Goal: Information Seeking & Learning: Learn about a topic

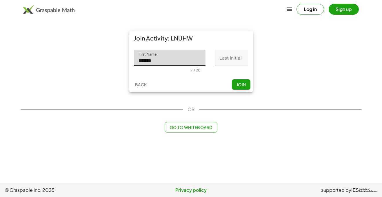
type input "*******"
click at [223, 54] on input "Last Initial" at bounding box center [231, 58] width 33 height 16
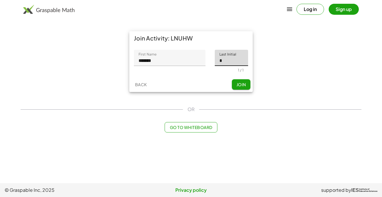
type input "*"
click at [245, 80] on button "Join" at bounding box center [241, 84] width 19 height 10
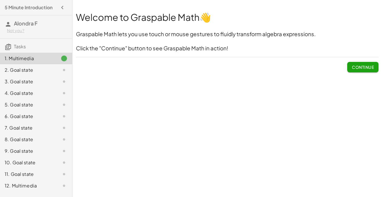
click at [372, 68] on span "Continue" at bounding box center [362, 67] width 22 height 5
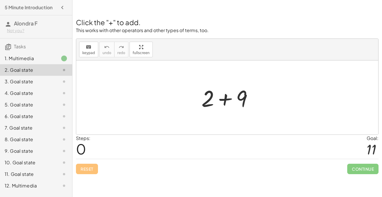
click at [223, 95] on div at bounding box center [229, 98] width 62 height 30
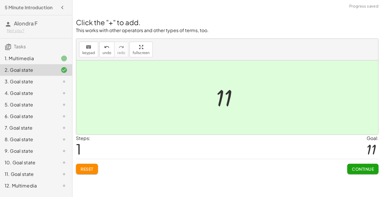
click at [351, 168] on span "Continue" at bounding box center [362, 168] width 22 height 5
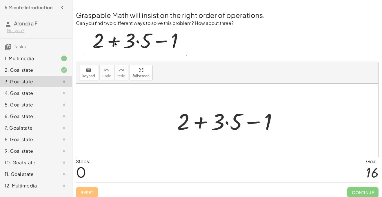
click at [228, 122] on div at bounding box center [229, 121] width 111 height 30
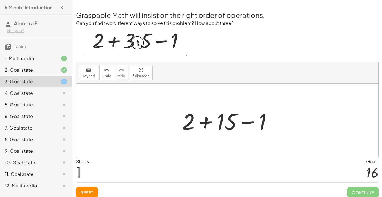
click at [208, 122] on div at bounding box center [229, 121] width 100 height 30
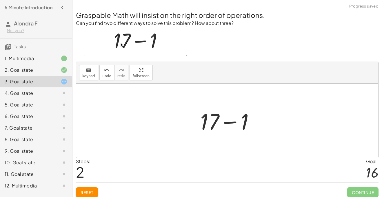
click at [228, 121] on div at bounding box center [229, 121] width 64 height 30
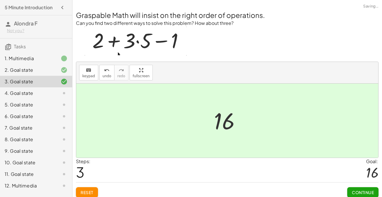
click at [355, 191] on span "Continue" at bounding box center [362, 192] width 22 height 5
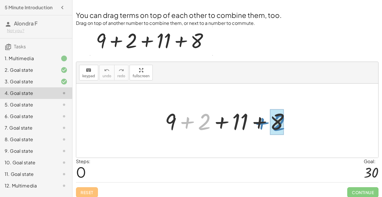
drag, startPoint x: 187, startPoint y: 124, endPoint x: 261, endPoint y: 124, distance: 74.4
click at [261, 124] on div at bounding box center [229, 121] width 135 height 30
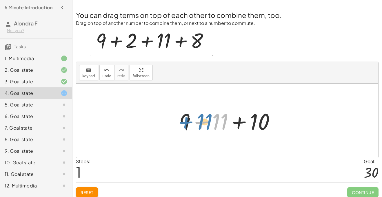
drag, startPoint x: 214, startPoint y: 121, endPoint x: 198, endPoint y: 121, distance: 15.6
click at [198, 121] on div at bounding box center [229, 121] width 106 height 30
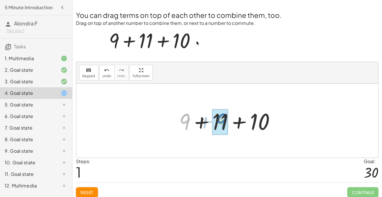
drag, startPoint x: 187, startPoint y: 120, endPoint x: 224, endPoint y: 119, distance: 36.5
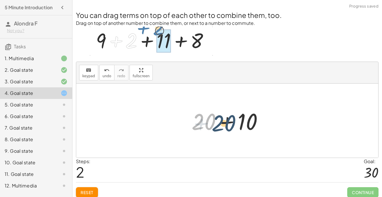
drag, startPoint x: 208, startPoint y: 122, endPoint x: 228, endPoint y: 124, distance: 20.3
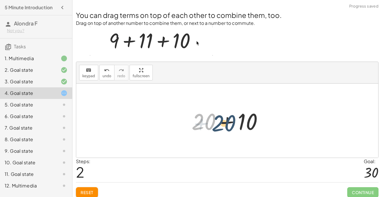
click at [228, 124] on div at bounding box center [228, 121] width 81 height 30
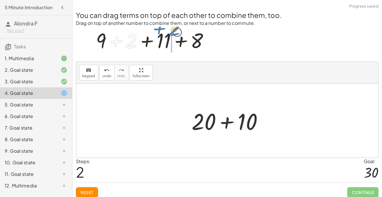
click at [229, 122] on div at bounding box center [228, 121] width 81 height 30
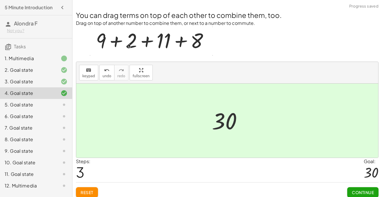
click at [373, 187] on button "Continue" at bounding box center [362, 192] width 31 height 10
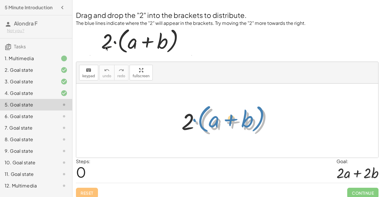
drag, startPoint x: 196, startPoint y: 122, endPoint x: 194, endPoint y: 120, distance: 3.1
click at [194, 120] on div at bounding box center [229, 120] width 102 height 33
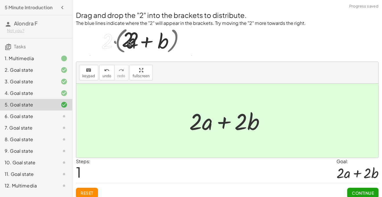
click at [351, 195] on span "Continue" at bounding box center [362, 192] width 22 height 5
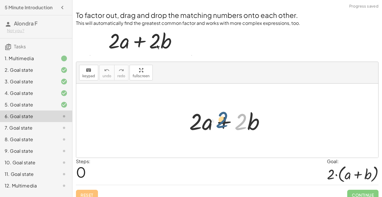
drag, startPoint x: 244, startPoint y: 131, endPoint x: 225, endPoint y: 129, distance: 19.2
click at [225, 129] on div at bounding box center [229, 121] width 86 height 30
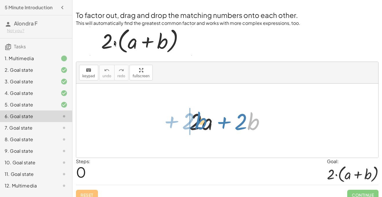
drag, startPoint x: 251, startPoint y: 118, endPoint x: 199, endPoint y: 118, distance: 52.7
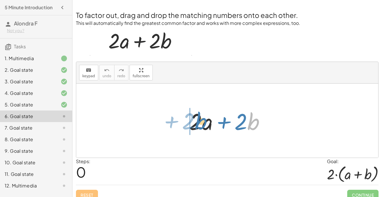
click at [199, 118] on div at bounding box center [229, 121] width 86 height 30
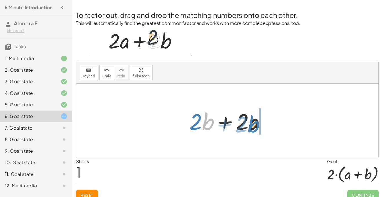
drag, startPoint x: 208, startPoint y: 116, endPoint x: 254, endPoint y: 119, distance: 46.4
click at [254, 119] on div at bounding box center [229, 121] width 86 height 30
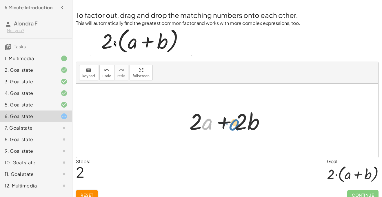
drag, startPoint x: 205, startPoint y: 127, endPoint x: 233, endPoint y: 127, distance: 27.5
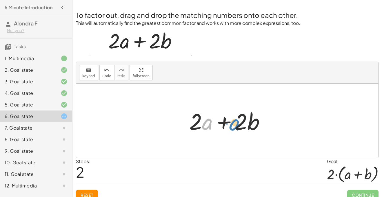
click at [233, 127] on div at bounding box center [229, 121] width 86 height 30
click at [195, 120] on div at bounding box center [229, 121] width 86 height 30
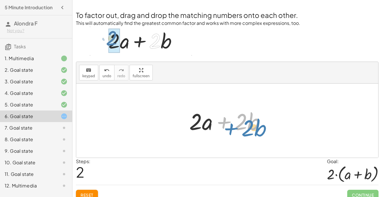
drag, startPoint x: 225, startPoint y: 119, endPoint x: 232, endPoint y: 124, distance: 8.9
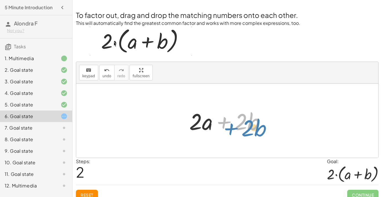
click at [232, 124] on div at bounding box center [229, 121] width 86 height 30
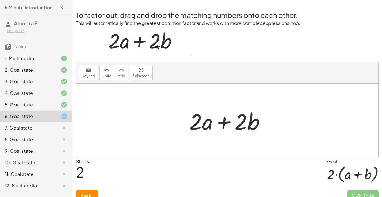
scroll to position [7, 0]
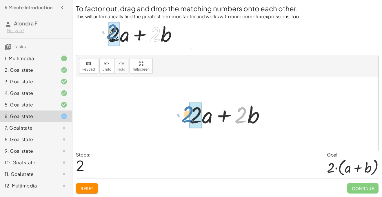
drag, startPoint x: 236, startPoint y: 113, endPoint x: 184, endPoint y: 112, distance: 52.4
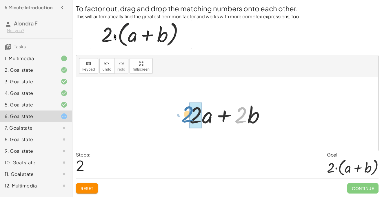
click at [184, 112] on div "+ · 2 · a + · 2 · b + · 2 · b + · 2 · a · 2 + · b + · 2 · a + · 2 · b" at bounding box center [226, 114] width 93 height 33
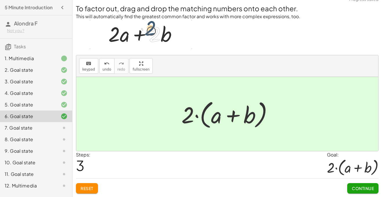
click at [365, 187] on span "Continue" at bounding box center [362, 188] width 22 height 5
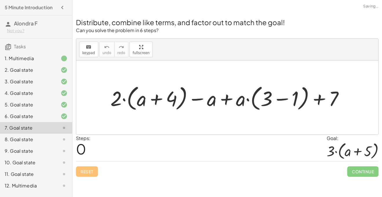
scroll to position [0, 0]
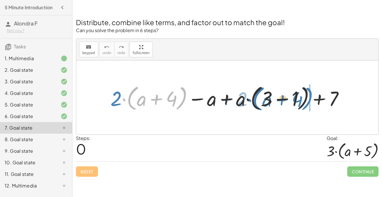
drag, startPoint x: 124, startPoint y: 101, endPoint x: 250, endPoint y: 101, distance: 125.9
click at [250, 101] on div at bounding box center [228, 98] width 243 height 30
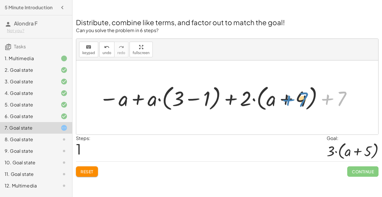
drag, startPoint x: 333, startPoint y: 100, endPoint x: 292, endPoint y: 101, distance: 40.8
click at [292, 101] on div at bounding box center [225, 98] width 259 height 30
drag, startPoint x: 274, startPoint y: 102, endPoint x: 251, endPoint y: 102, distance: 23.2
click at [251, 102] on div at bounding box center [225, 98] width 259 height 30
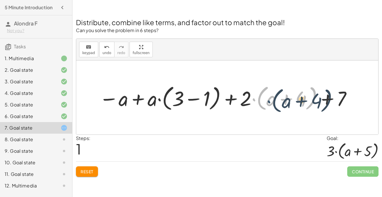
drag, startPoint x: 252, startPoint y: 102, endPoint x: 267, endPoint y: 102, distance: 15.1
click at [267, 102] on div at bounding box center [225, 98] width 259 height 30
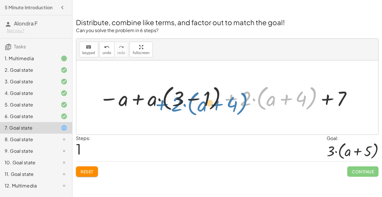
drag, startPoint x: 239, startPoint y: 102, endPoint x: 170, endPoint y: 107, distance: 70.0
click at [170, 107] on div at bounding box center [225, 98] width 259 height 30
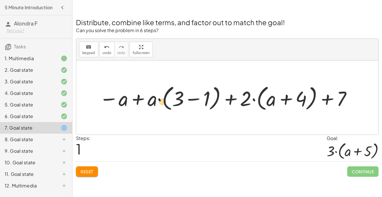
drag, startPoint x: 175, startPoint y: 100, endPoint x: 160, endPoint y: 103, distance: 15.4
click at [160, 103] on div at bounding box center [225, 98] width 259 height 30
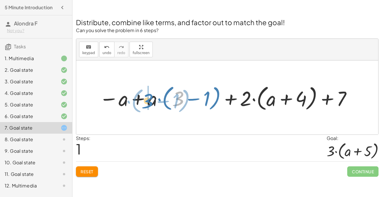
drag, startPoint x: 183, startPoint y: 100, endPoint x: 152, endPoint y: 102, distance: 30.7
click at [152, 102] on div at bounding box center [225, 98] width 259 height 30
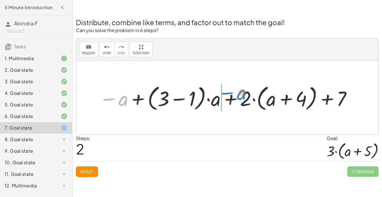
drag, startPoint x: 126, startPoint y: 102, endPoint x: 243, endPoint y: 97, distance: 117.7
click at [243, 97] on div at bounding box center [225, 98] width 259 height 30
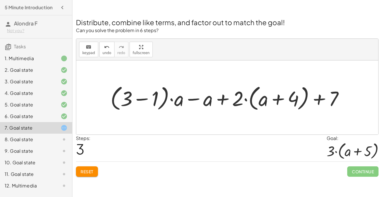
click at [142, 101] on div at bounding box center [228, 98] width 243 height 30
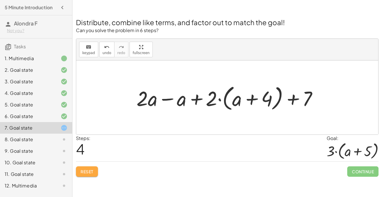
click at [91, 175] on button "Reset" at bounding box center [87, 171] width 22 height 10
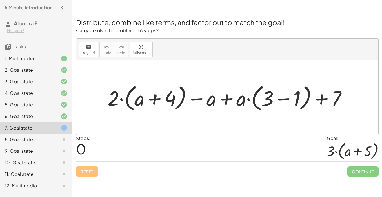
click at [154, 99] on div at bounding box center [229, 97] width 249 height 31
drag, startPoint x: 137, startPoint y: 103, endPoint x: 164, endPoint y: 104, distance: 27.5
click at [164, 104] on div at bounding box center [229, 97] width 249 height 31
drag, startPoint x: 298, startPoint y: 91, endPoint x: 303, endPoint y: 97, distance: 7.4
click at [303, 97] on div at bounding box center [229, 97] width 249 height 31
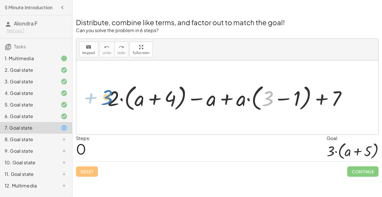
drag, startPoint x: 269, startPoint y: 98, endPoint x: 106, endPoint y: 96, distance: 163.0
click at [106, 96] on div at bounding box center [229, 97] width 249 height 31
drag, startPoint x: 114, startPoint y: 98, endPoint x: 149, endPoint y: 102, distance: 35.5
click at [149, 102] on div at bounding box center [229, 97] width 249 height 31
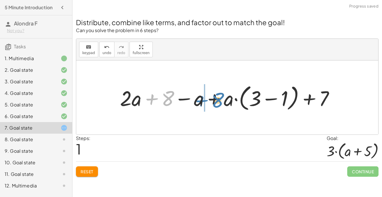
drag, startPoint x: 154, startPoint y: 100, endPoint x: 204, endPoint y: 102, distance: 50.1
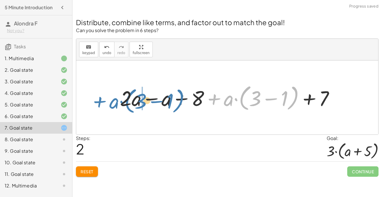
drag, startPoint x: 211, startPoint y: 104, endPoint x: 99, endPoint y: 107, distance: 112.6
click at [99, 107] on div "+ · 2 · ( + a + 4 ) − a + · a · ( + 3 − 1 ) + 7 + · 2 · a + · 2 · 4 − a + · a ·…" at bounding box center [227, 98] width 302 height 74
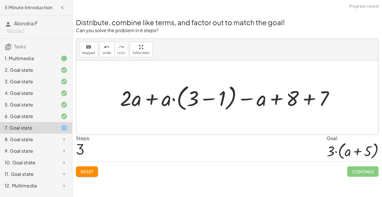
click at [151, 101] on div at bounding box center [229, 97] width 224 height 31
click at [209, 100] on div at bounding box center [229, 97] width 224 height 31
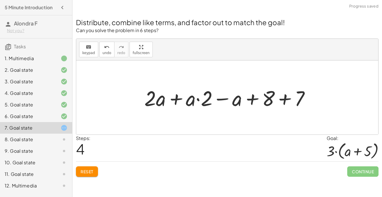
click at [223, 99] on div at bounding box center [229, 98] width 176 height 28
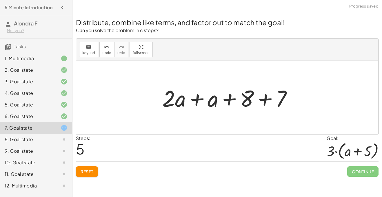
click at [266, 96] on div at bounding box center [229, 98] width 140 height 30
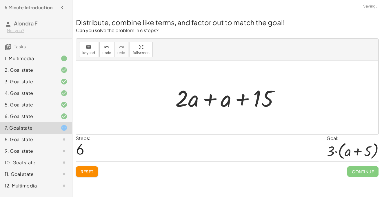
click at [208, 99] on div at bounding box center [229, 98] width 114 height 30
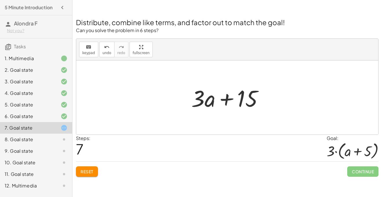
click at [239, 102] on div at bounding box center [229, 98] width 82 height 30
drag, startPoint x: 241, startPoint y: 101, endPoint x: 236, endPoint y: 109, distance: 9.6
click at [236, 109] on div at bounding box center [229, 98] width 82 height 30
drag, startPoint x: 201, startPoint y: 102, endPoint x: 183, endPoint y: 98, distance: 18.4
click at [183, 98] on div "+ · 2 · ( + a + 4 ) − a + · a · ( + 3 − 1 ) + 7 + · 2 · a + · 2 · 4 − a + · a ·…" at bounding box center [226, 97] width 89 height 33
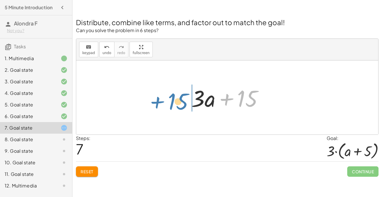
drag, startPoint x: 255, startPoint y: 96, endPoint x: 185, endPoint y: 99, distance: 69.5
click at [185, 99] on div "+ · 2 · ( + a + 4 ) − a + · a · ( + 3 − 1 ) + 7 + · 2 · a + · 2 · 4 − a + · a ·…" at bounding box center [226, 97] width 89 height 33
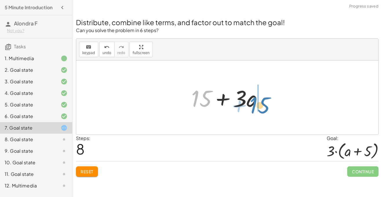
drag, startPoint x: 197, startPoint y: 95, endPoint x: 256, endPoint y: 101, distance: 59.1
click at [256, 101] on div at bounding box center [229, 98] width 82 height 30
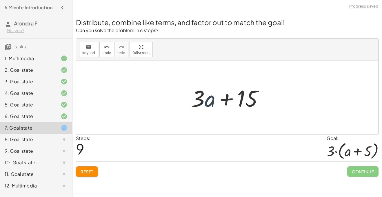
click at [209, 102] on div at bounding box center [229, 98] width 82 height 30
drag, startPoint x: 241, startPoint y: 94, endPoint x: 248, endPoint y: 94, distance: 6.7
click at [248, 94] on div at bounding box center [229, 98] width 82 height 30
click at [227, 97] on div at bounding box center [229, 98] width 82 height 30
click at [89, 173] on span "Reset" at bounding box center [86, 171] width 13 height 5
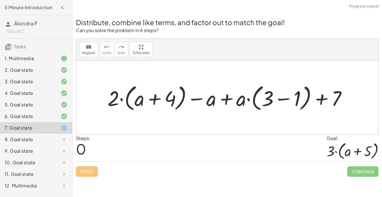
click at [274, 94] on div at bounding box center [229, 97] width 249 height 31
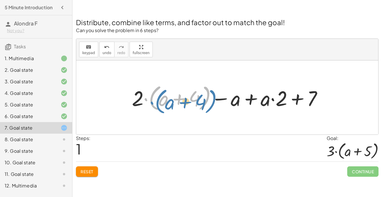
drag, startPoint x: 204, startPoint y: 104, endPoint x: 210, endPoint y: 107, distance: 7.0
click at [210, 107] on div at bounding box center [229, 97] width 201 height 31
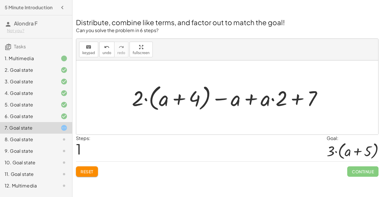
click at [177, 99] on div at bounding box center [229, 97] width 201 height 31
drag, startPoint x: 177, startPoint y: 99, endPoint x: 294, endPoint y: 105, distance: 116.5
click at [294, 105] on div at bounding box center [229, 97] width 201 height 31
drag, startPoint x: 313, startPoint y: 94, endPoint x: 194, endPoint y: 96, distance: 119.0
click at [194, 96] on div at bounding box center [229, 97] width 201 height 31
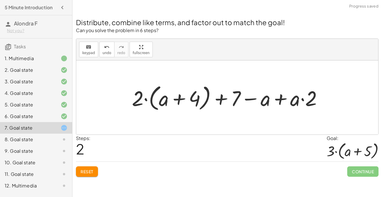
click at [263, 98] on div at bounding box center [229, 97] width 201 height 31
click at [278, 100] on div at bounding box center [229, 97] width 201 height 31
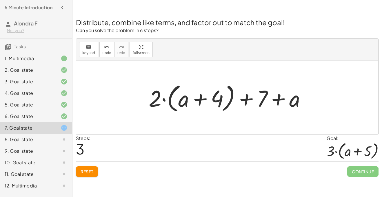
click at [202, 99] on div at bounding box center [229, 97] width 167 height 33
click at [242, 102] on div at bounding box center [229, 97] width 167 height 33
drag, startPoint x: 245, startPoint y: 100, endPoint x: 127, endPoint y: 90, distance: 117.9
click at [127, 90] on div "+ · 2 · ( + a + 4 ) − a + · a · ( + 3 − 1 ) + 7 + · 2 · ( + a + 4 ) − a + · a ·…" at bounding box center [227, 98] width 302 height 74
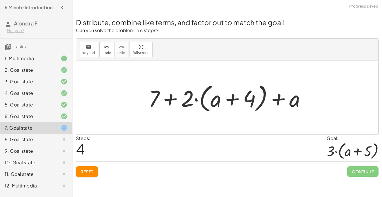
click at [175, 99] on div at bounding box center [229, 97] width 167 height 33
click at [169, 99] on div at bounding box center [229, 97] width 167 height 33
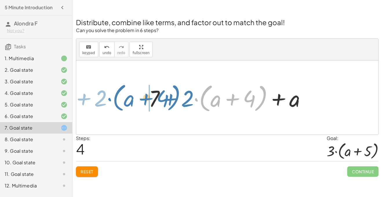
drag, startPoint x: 210, startPoint y: 102, endPoint x: 115, endPoint y: 105, distance: 95.0
click at [115, 105] on div "+ · 2 · ( + a + 4 ) − a + · a · ( + 3 − 1 ) + 7 + · 2 · ( + a + 4 ) − a + · a ·…" at bounding box center [227, 98] width 302 height 74
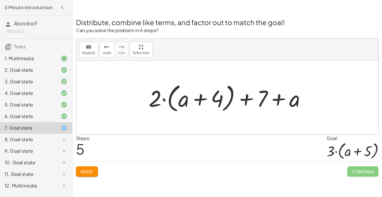
click at [85, 173] on span "Reset" at bounding box center [86, 171] width 13 height 5
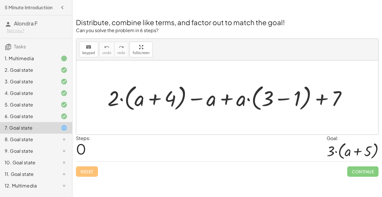
click at [262, 99] on div at bounding box center [229, 97] width 249 height 31
click at [280, 98] on div at bounding box center [229, 97] width 249 height 31
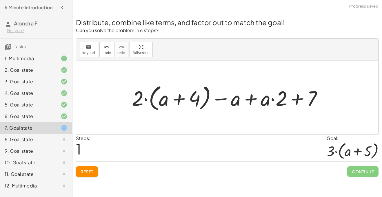
click at [183, 101] on div at bounding box center [229, 97] width 201 height 31
click at [92, 170] on span "Reset" at bounding box center [86, 171] width 13 height 5
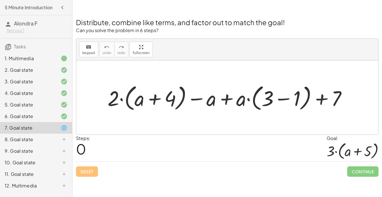
click at [285, 94] on div at bounding box center [229, 97] width 249 height 31
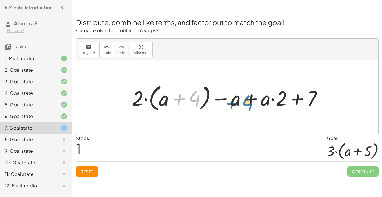
drag, startPoint x: 193, startPoint y: 100, endPoint x: 246, endPoint y: 102, distance: 52.5
click at [246, 102] on div at bounding box center [229, 97] width 201 height 31
drag, startPoint x: 194, startPoint y: 96, endPoint x: 288, endPoint y: 98, distance: 93.8
click at [288, 98] on div at bounding box center [229, 97] width 201 height 31
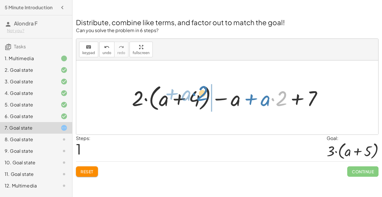
drag, startPoint x: 284, startPoint y: 97, endPoint x: 205, endPoint y: 92, distance: 78.9
click at [205, 92] on div at bounding box center [229, 97] width 201 height 31
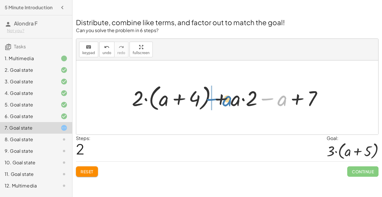
drag, startPoint x: 264, startPoint y: 102, endPoint x: 189, endPoint y: 99, distance: 74.7
click at [189, 99] on div at bounding box center [229, 97] width 201 height 31
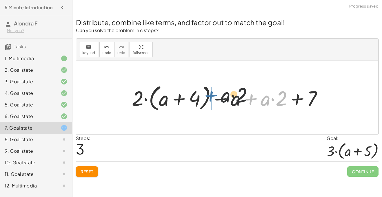
drag, startPoint x: 247, startPoint y: 102, endPoint x: 204, endPoint y: 98, distance: 43.6
click at [204, 98] on div at bounding box center [229, 97] width 201 height 31
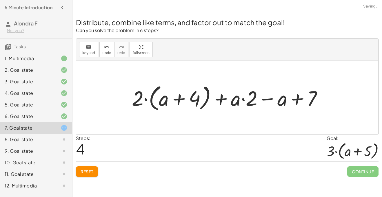
click at [193, 95] on div at bounding box center [229, 97] width 201 height 31
click at [219, 98] on div at bounding box center [229, 97] width 201 height 31
click at [196, 98] on div at bounding box center [229, 97] width 201 height 31
click at [182, 96] on div at bounding box center [229, 97] width 201 height 31
drag, startPoint x: 252, startPoint y: 102, endPoint x: 190, endPoint y: 100, distance: 62.3
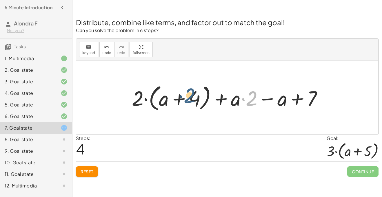
click at [190, 100] on div at bounding box center [229, 97] width 201 height 31
drag, startPoint x: 250, startPoint y: 94, endPoint x: 182, endPoint y: 95, distance: 68.3
click at [182, 95] on div at bounding box center [229, 97] width 201 height 31
drag, startPoint x: 255, startPoint y: 95, endPoint x: 175, endPoint y: 94, distance: 79.6
click at [175, 94] on div at bounding box center [229, 97] width 201 height 31
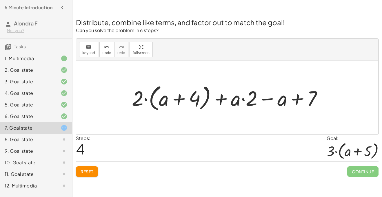
click at [68, 157] on div "10. Goal state" at bounding box center [36, 163] width 72 height 12
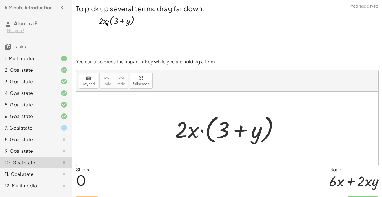
click at [61, 131] on div "7. Goal state" at bounding box center [36, 128] width 72 height 12
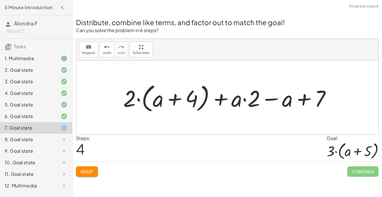
click at [96, 174] on button "Reset" at bounding box center [87, 171] width 22 height 10
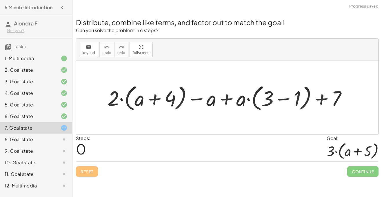
click at [169, 101] on div at bounding box center [229, 97] width 249 height 31
click at [268, 101] on div at bounding box center [229, 97] width 249 height 31
click at [287, 95] on div at bounding box center [229, 97] width 249 height 31
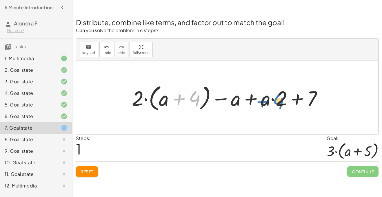
drag, startPoint x: 192, startPoint y: 102, endPoint x: 276, endPoint y: 105, distance: 83.7
click at [276, 105] on div at bounding box center [229, 97] width 201 height 31
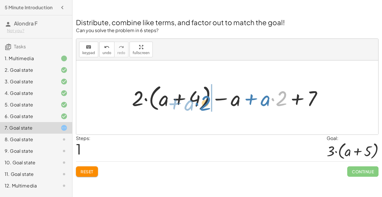
drag, startPoint x: 275, startPoint y: 104, endPoint x: 199, endPoint y: 107, distance: 76.2
click at [199, 107] on div at bounding box center [229, 97] width 201 height 31
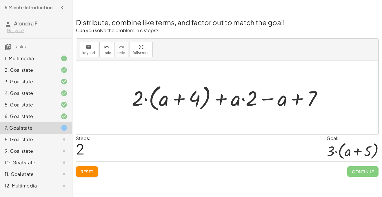
click at [88, 175] on button "Reset" at bounding box center [87, 171] width 22 height 10
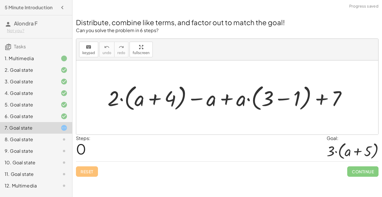
click at [165, 98] on div at bounding box center [229, 97] width 249 height 31
drag, startPoint x: 115, startPoint y: 97, endPoint x: 171, endPoint y: 101, distance: 56.0
click at [171, 101] on div at bounding box center [229, 97] width 249 height 31
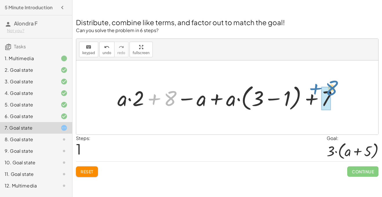
drag, startPoint x: 175, startPoint y: 93, endPoint x: 338, endPoint y: 84, distance: 163.2
click at [338, 84] on div at bounding box center [228, 97] width 229 height 31
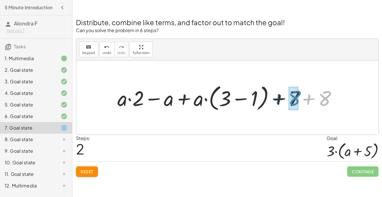
drag, startPoint x: 320, startPoint y: 101, endPoint x: 288, endPoint y: 101, distance: 31.6
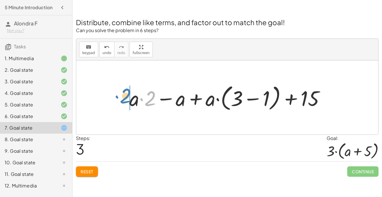
drag, startPoint x: 151, startPoint y: 96, endPoint x: 126, endPoint y: 93, distance: 25.0
click at [126, 93] on div at bounding box center [229, 97] width 206 height 31
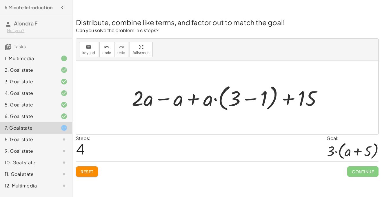
click at [253, 95] on div at bounding box center [229, 97] width 201 height 31
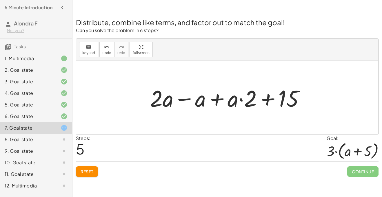
click at [84, 175] on button "Reset" at bounding box center [87, 171] width 22 height 10
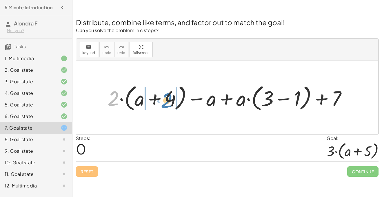
drag, startPoint x: 112, startPoint y: 98, endPoint x: 166, endPoint y: 98, distance: 54.4
click at [166, 98] on div at bounding box center [229, 97] width 249 height 31
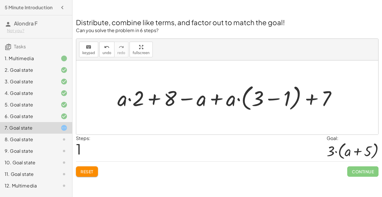
click at [33, 138] on div "8. Goal state" at bounding box center [28, 139] width 47 height 7
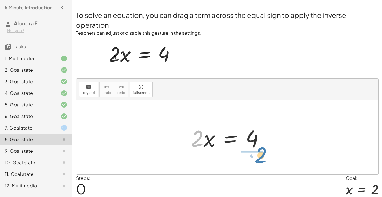
drag, startPoint x: 193, startPoint y: 135, endPoint x: 256, endPoint y: 151, distance: 64.4
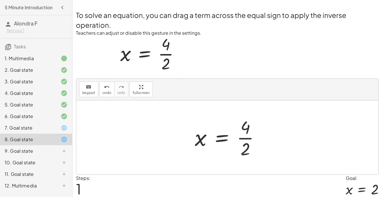
click at [242, 140] on div at bounding box center [229, 137] width 75 height 45
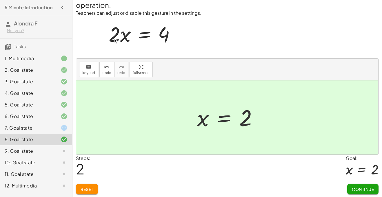
scroll to position [21, 0]
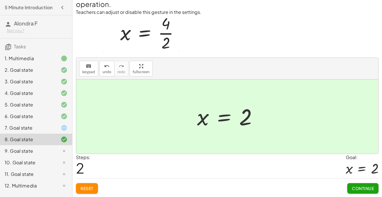
click at [349, 188] on button "Continue" at bounding box center [362, 188] width 31 height 10
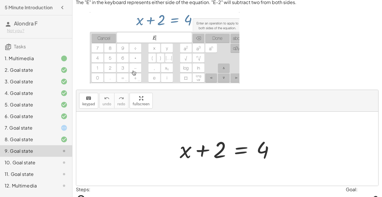
click at [349, 188] on div "Goal:" at bounding box center [361, 189] width 33 height 7
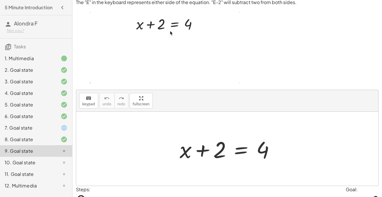
click at [325, 173] on div at bounding box center [227, 149] width 302 height 74
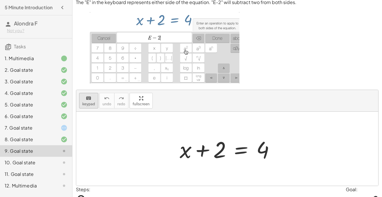
click at [91, 103] on span "keypad" at bounding box center [88, 104] width 13 height 4
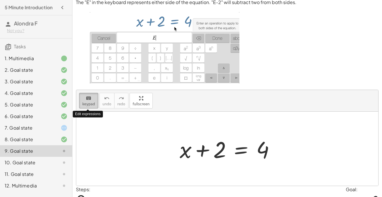
click at [91, 103] on span "keypad" at bounding box center [88, 104] width 13 height 4
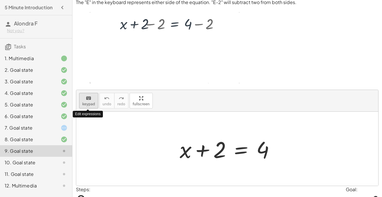
click at [91, 103] on span "keypad" at bounding box center [88, 104] width 13 height 4
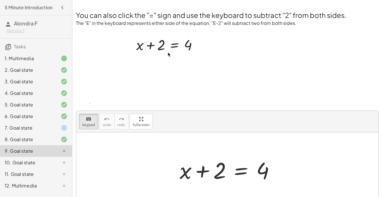
scroll to position [53, 0]
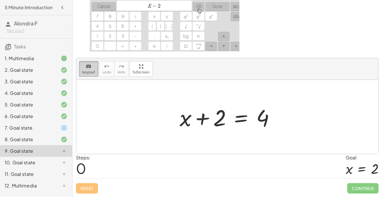
click at [82, 71] on span "keypad" at bounding box center [88, 72] width 13 height 4
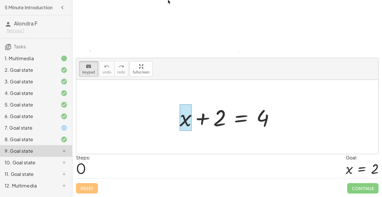
click at [189, 120] on div at bounding box center [185, 117] width 12 height 27
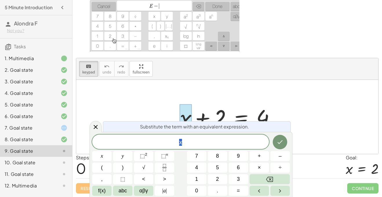
scroll to position [0, 0]
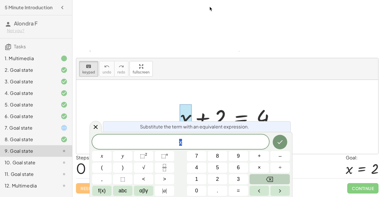
click at [274, 178] on button "Backspace" at bounding box center [269, 179] width 40 height 10
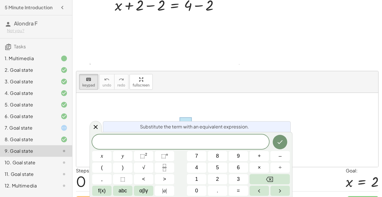
scroll to position [53, 0]
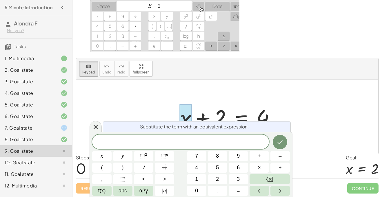
click at [239, 118] on div at bounding box center [229, 117] width 105 height 30
click at [242, 115] on div at bounding box center [229, 117] width 105 height 30
click at [276, 140] on icon "Done" at bounding box center [279, 142] width 7 height 7
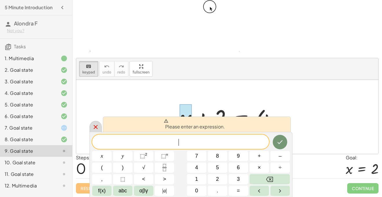
click at [91, 127] on div at bounding box center [95, 126] width 12 height 11
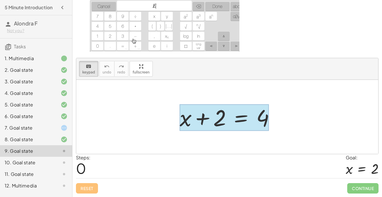
click at [244, 122] on div at bounding box center [223, 117] width 89 height 27
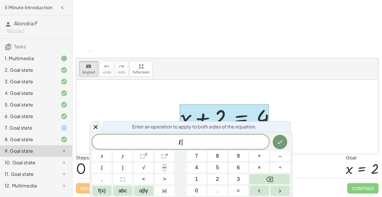
scroll to position [1, 0]
click at [280, 159] on span "–" at bounding box center [279, 156] width 3 height 8
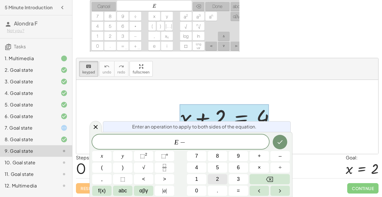
click at [213, 179] on button "2" at bounding box center [217, 179] width 19 height 10
click at [281, 144] on icon "Done" at bounding box center [279, 142] width 7 height 7
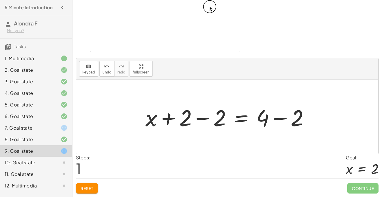
scroll to position [52, 0]
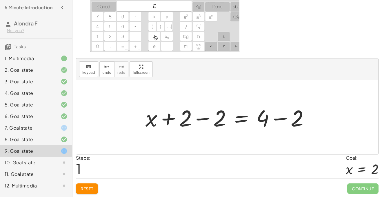
click at [201, 119] on div at bounding box center [229, 117] width 174 height 30
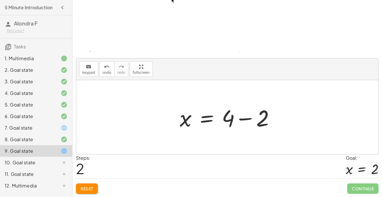
click at [249, 116] on div at bounding box center [229, 117] width 105 height 30
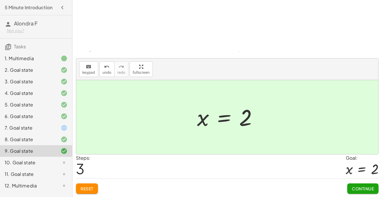
click at [361, 186] on button "Continue" at bounding box center [362, 189] width 31 height 10
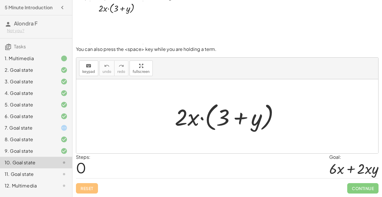
scroll to position [0, 0]
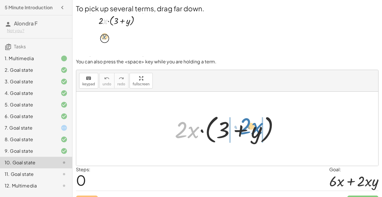
drag, startPoint x: 182, startPoint y: 131, endPoint x: 246, endPoint y: 126, distance: 64.2
click at [246, 126] on div at bounding box center [229, 128] width 115 height 33
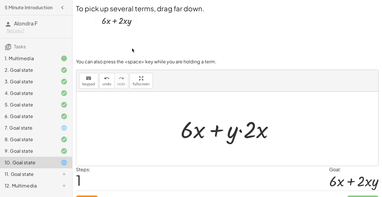
scroll to position [12, 0]
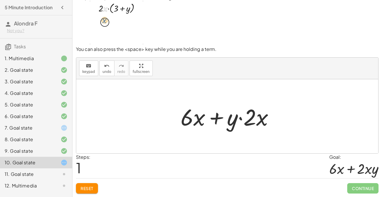
click at [246, 121] on div at bounding box center [228, 117] width 103 height 30
click at [238, 119] on div at bounding box center [228, 117] width 103 height 30
click at [255, 122] on div at bounding box center [228, 117] width 103 height 30
drag, startPoint x: 251, startPoint y: 122, endPoint x: 231, endPoint y: 123, distance: 20.3
click at [231, 123] on div at bounding box center [228, 117] width 103 height 30
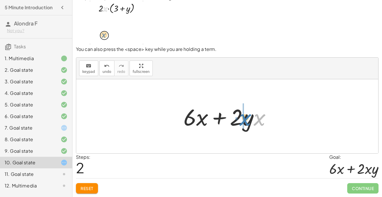
drag, startPoint x: 260, startPoint y: 122, endPoint x: 245, endPoint y: 122, distance: 15.1
click at [245, 122] on div at bounding box center [229, 117] width 98 height 30
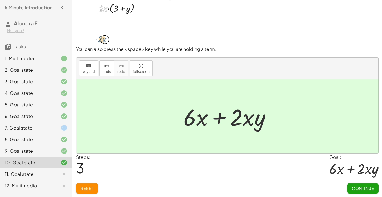
click at [366, 185] on button "Continue" at bounding box center [362, 188] width 31 height 10
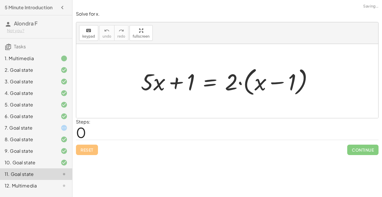
scroll to position [0, 0]
click at [170, 81] on div at bounding box center [229, 81] width 183 height 33
click at [265, 76] on div at bounding box center [229, 81] width 183 height 33
drag, startPoint x: 155, startPoint y: 85, endPoint x: 167, endPoint y: 93, distance: 14.2
click at [167, 93] on div at bounding box center [229, 81] width 183 height 33
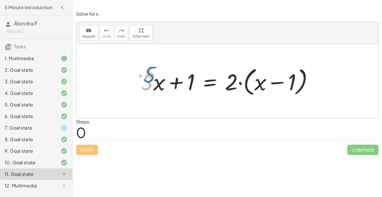
drag, startPoint x: 149, startPoint y: 82, endPoint x: 151, endPoint y: 75, distance: 7.2
click at [151, 75] on div at bounding box center [229, 81] width 183 height 33
click at [158, 85] on div at bounding box center [229, 81] width 183 height 33
drag, startPoint x: 148, startPoint y: 81, endPoint x: 279, endPoint y: 84, distance: 130.9
click at [279, 84] on div at bounding box center [229, 81] width 183 height 33
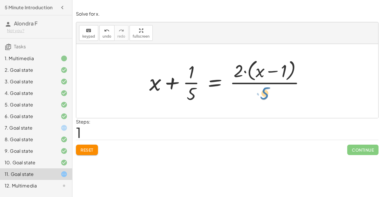
click at [266, 92] on div at bounding box center [229, 80] width 166 height 47
drag, startPoint x: 150, startPoint y: 89, endPoint x: 270, endPoint y: 98, distance: 121.1
click at [270, 98] on div at bounding box center [229, 80] width 166 height 47
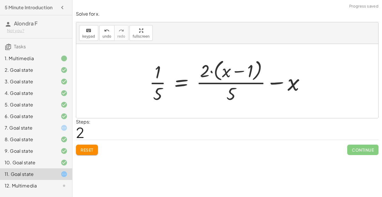
click at [92, 148] on span "Reset" at bounding box center [86, 149] width 13 height 5
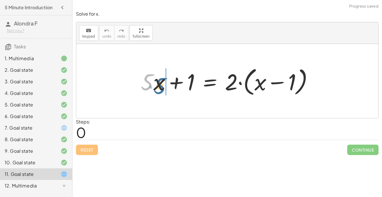
drag, startPoint x: 150, startPoint y: 81, endPoint x: 163, endPoint y: 85, distance: 13.3
click at [163, 85] on div at bounding box center [229, 81] width 183 height 33
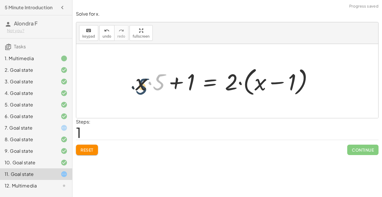
drag, startPoint x: 158, startPoint y: 80, endPoint x: 140, endPoint y: 83, distance: 18.8
click at [140, 83] on div at bounding box center [226, 81] width 188 height 33
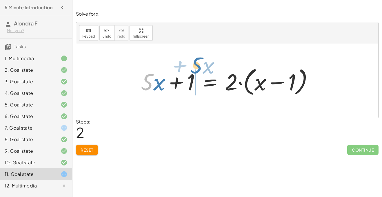
drag, startPoint x: 151, startPoint y: 89, endPoint x: 201, endPoint y: 72, distance: 52.0
click at [201, 72] on div at bounding box center [229, 81] width 183 height 33
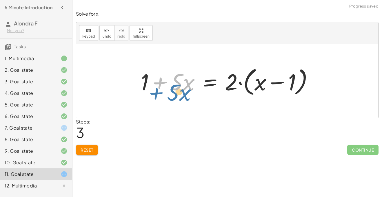
drag, startPoint x: 158, startPoint y: 79, endPoint x: 161, endPoint y: 76, distance: 3.7
click at [161, 76] on div at bounding box center [229, 81] width 183 height 33
click at [168, 81] on div at bounding box center [229, 81] width 183 height 33
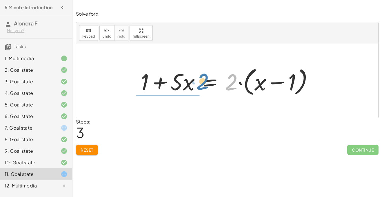
drag, startPoint x: 233, startPoint y: 83, endPoint x: 203, endPoint y: 82, distance: 30.1
click at [203, 82] on div at bounding box center [229, 81] width 183 height 33
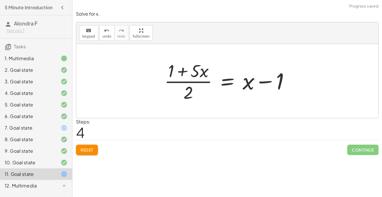
click at [200, 81] on div at bounding box center [228, 81] width 135 height 45
click at [199, 79] on div at bounding box center [228, 81] width 135 height 45
click at [193, 82] on div at bounding box center [228, 81] width 135 height 45
click at [228, 83] on div at bounding box center [228, 81] width 135 height 45
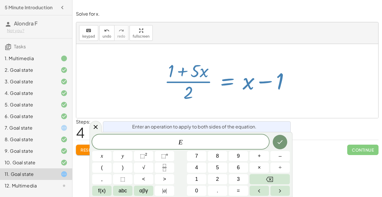
click at [243, 86] on div at bounding box center [228, 81] width 135 height 45
click at [93, 39] on button "keyboard keypad" at bounding box center [88, 33] width 19 height 16
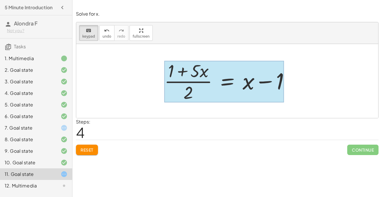
click at [213, 90] on div at bounding box center [224, 82] width 120 height 42
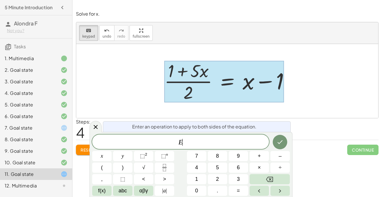
scroll to position [1, 0]
click at [212, 90] on div at bounding box center [224, 82] width 120 height 42
click at [93, 128] on icon at bounding box center [95, 127] width 7 height 7
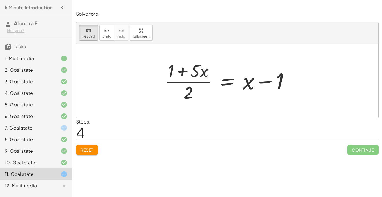
click at [89, 156] on div "Solve for x. keyboard keypad undo undo redo redo fullscreen + · 5 · x + 1 = · 2…" at bounding box center [226, 82] width 309 height 151
click at [85, 151] on span "Reset" at bounding box center [86, 149] width 13 height 5
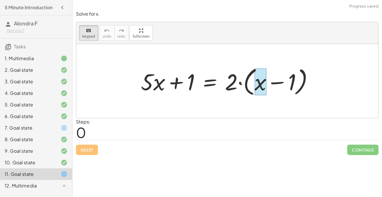
click at [260, 81] on div at bounding box center [260, 81] width 12 height 27
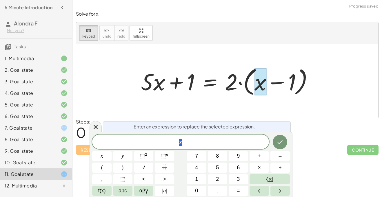
scroll to position [1, 0]
click at [260, 81] on div at bounding box center [260, 81] width 12 height 27
click at [87, 29] on icon "keyboard" at bounding box center [89, 30] width 6 height 7
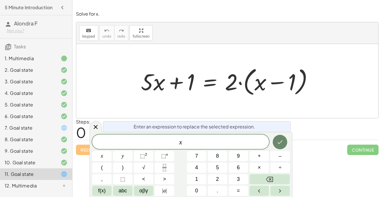
click at [275, 142] on button "Done" at bounding box center [279, 142] width 14 height 14
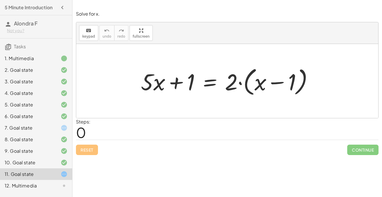
click at [273, 89] on div at bounding box center [229, 81] width 183 height 33
click at [273, 83] on div at bounding box center [229, 81] width 183 height 33
drag, startPoint x: 231, startPoint y: 85, endPoint x: 268, endPoint y: 88, distance: 36.9
click at [268, 88] on div at bounding box center [229, 81] width 183 height 33
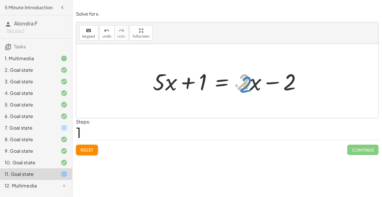
drag, startPoint x: 246, startPoint y: 89, endPoint x: 249, endPoint y: 90, distance: 3.0
click at [249, 90] on div at bounding box center [229, 81] width 159 height 30
drag, startPoint x: 250, startPoint y: 89, endPoint x: 285, endPoint y: 52, distance: 50.2
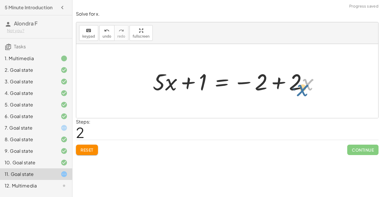
drag, startPoint x: 304, startPoint y: 87, endPoint x: 300, endPoint y: 90, distance: 4.3
click at [300, 90] on div at bounding box center [238, 81] width 177 height 30
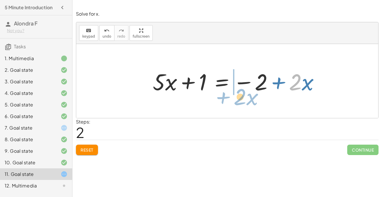
drag, startPoint x: 298, startPoint y: 89, endPoint x: 243, endPoint y: 103, distance: 57.2
click at [243, 103] on div "+ · 5 · x + 1 = · 2 · ( + x − 1 ) + · 5 · x + 1 = + · 2 · x − · 2 · 1 + · 5 · x…" at bounding box center [227, 81] width 302 height 74
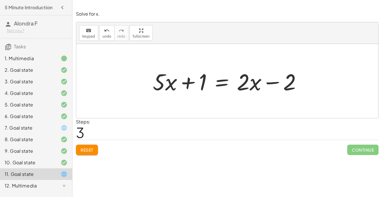
click at [185, 83] on div at bounding box center [229, 81] width 159 height 30
drag, startPoint x: 286, startPoint y: 88, endPoint x: 194, endPoint y: 92, distance: 92.1
click at [194, 92] on div at bounding box center [229, 81] width 159 height 30
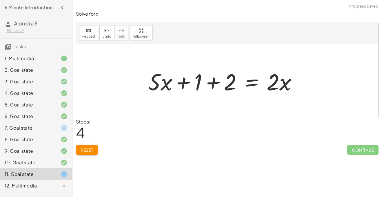
click at [174, 81] on div at bounding box center [224, 81] width 159 height 30
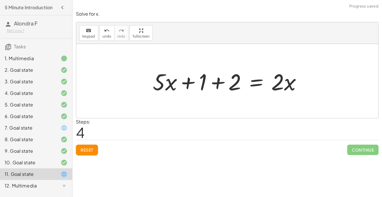
click at [207, 84] on div at bounding box center [229, 81] width 159 height 30
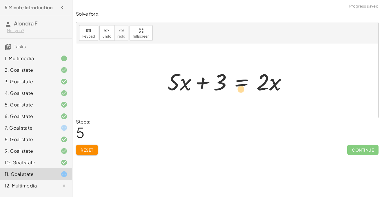
drag, startPoint x: 274, startPoint y: 84, endPoint x: 240, endPoint y: 91, distance: 34.9
click at [240, 91] on div at bounding box center [229, 81] width 130 height 30
click at [208, 82] on div at bounding box center [229, 81] width 130 height 30
click at [262, 78] on div at bounding box center [229, 81] width 130 height 30
click at [246, 79] on div at bounding box center [229, 81] width 130 height 30
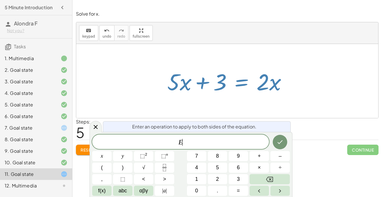
scroll to position [2, 0]
click at [246, 79] on div at bounding box center [229, 81] width 130 height 30
click at [280, 135] on button "Done" at bounding box center [279, 142] width 14 height 14
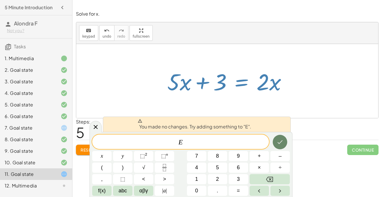
click at [280, 141] on icon "Done" at bounding box center [279, 142] width 7 height 7
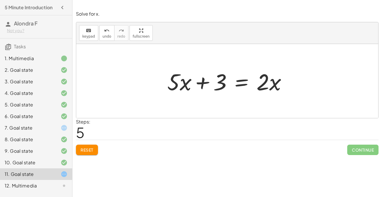
click at [209, 82] on div at bounding box center [229, 81] width 130 height 30
click at [89, 148] on span "Reset" at bounding box center [86, 149] width 13 height 5
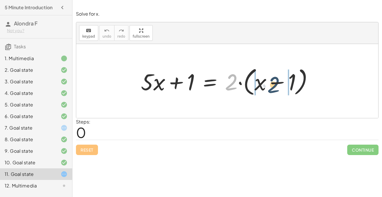
drag, startPoint x: 225, startPoint y: 85, endPoint x: 267, endPoint y: 87, distance: 42.3
click at [267, 87] on div at bounding box center [229, 81] width 183 height 33
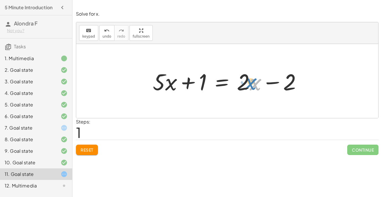
drag, startPoint x: 256, startPoint y: 83, endPoint x: 251, endPoint y: 82, distance: 4.7
click at [251, 82] on div at bounding box center [229, 81] width 159 height 30
drag, startPoint x: 244, startPoint y: 84, endPoint x: 130, endPoint y: 81, distance: 114.1
click at [130, 81] on div "+ · 5 · x + 1 = · 2 · ( + x − 1 ) + · 5 · x + 1 = + · 2 · x − · 2 · 1 · 2 + · x…" at bounding box center [227, 81] width 302 height 74
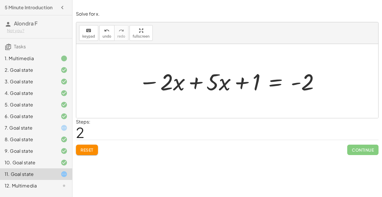
click at [190, 81] on div at bounding box center [228, 81] width 187 height 30
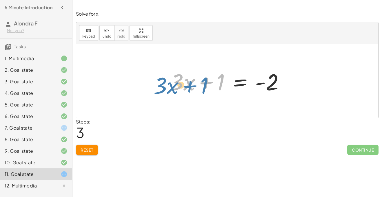
drag, startPoint x: 212, startPoint y: 83, endPoint x: 197, endPoint y: 86, distance: 15.4
click at [197, 86] on div at bounding box center [229, 81] width 124 height 30
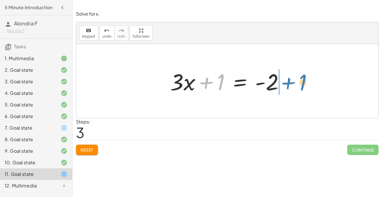
drag, startPoint x: 221, startPoint y: 81, endPoint x: 305, endPoint y: 83, distance: 84.0
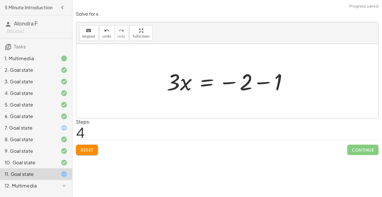
click at [305, 83] on div at bounding box center [227, 81] width 302 height 74
click at [264, 83] on div at bounding box center [229, 81] width 131 height 30
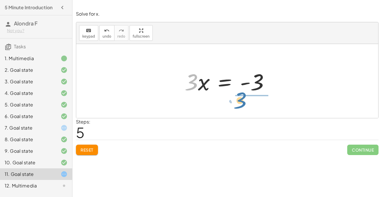
drag, startPoint x: 193, startPoint y: 88, endPoint x: 251, endPoint y: 106, distance: 61.2
click at [251, 106] on div "+ · 5 · x + 1 = · 2 · ( + x − 1 ) + · 5 · x + 1 = + · 2 · x − · 2 · 1 + · 5 · x…" at bounding box center [227, 81] width 302 height 74
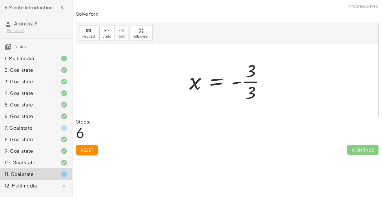
click at [249, 80] on div at bounding box center [229, 81] width 86 height 45
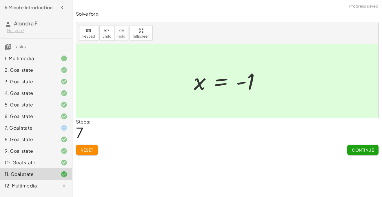
click at [351, 152] on span "Continue" at bounding box center [362, 149] width 22 height 5
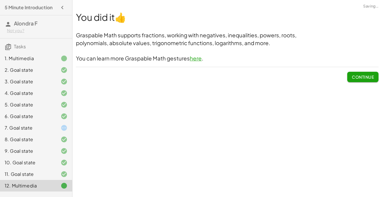
click at [38, 129] on div "7. Goal state" at bounding box center [28, 127] width 47 height 7
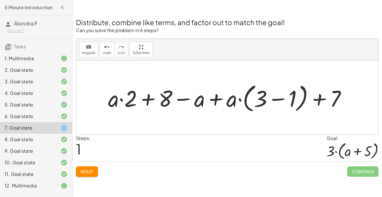
click at [84, 174] on span "Reset" at bounding box center [86, 171] width 13 height 5
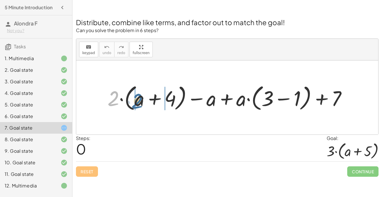
drag, startPoint x: 109, startPoint y: 98, endPoint x: 134, endPoint y: 101, distance: 24.5
click at [134, 101] on div at bounding box center [229, 97] width 249 height 31
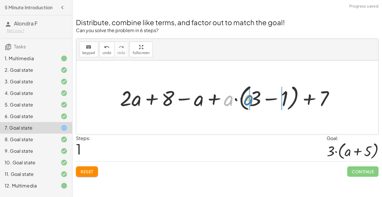
drag, startPoint x: 231, startPoint y: 104, endPoint x: 252, endPoint y: 105, distance: 21.1
click at [252, 105] on div at bounding box center [229, 97] width 224 height 31
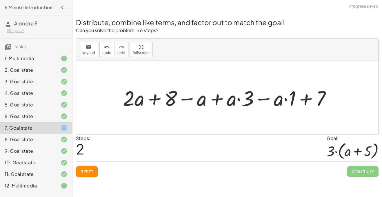
click at [237, 101] on div at bounding box center [229, 98] width 218 height 28
click at [194, 101] on div at bounding box center [229, 98] width 218 height 28
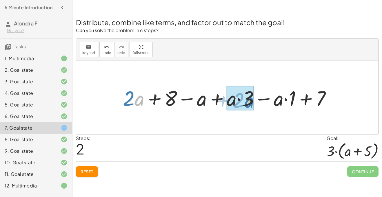
drag, startPoint x: 138, startPoint y: 100, endPoint x: 243, endPoint y: 101, distance: 105.7
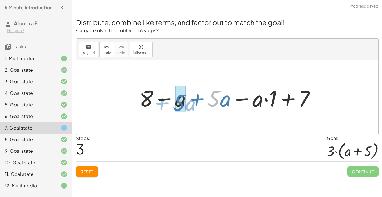
drag, startPoint x: 219, startPoint y: 104, endPoint x: 182, endPoint y: 107, distance: 37.2
click at [182, 107] on div at bounding box center [229, 98] width 186 height 30
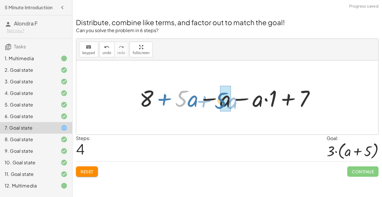
drag, startPoint x: 185, startPoint y: 105, endPoint x: 225, endPoint y: 107, distance: 40.6
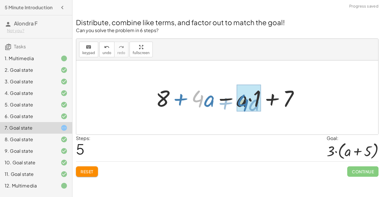
drag, startPoint x: 202, startPoint y: 102, endPoint x: 246, endPoint y: 106, distance: 44.8
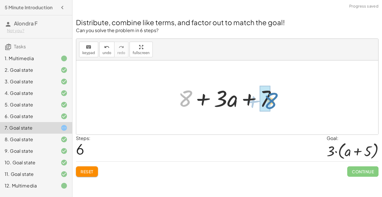
drag, startPoint x: 186, startPoint y: 98, endPoint x: 270, endPoint y: 100, distance: 84.0
click at [270, 100] on div at bounding box center [229, 98] width 108 height 30
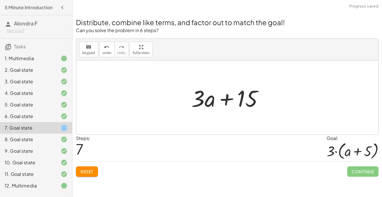
click at [229, 100] on div at bounding box center [229, 98] width 82 height 30
drag, startPoint x: 205, startPoint y: 104, endPoint x: 209, endPoint y: 107, distance: 5.2
click at [209, 107] on div at bounding box center [229, 98] width 82 height 30
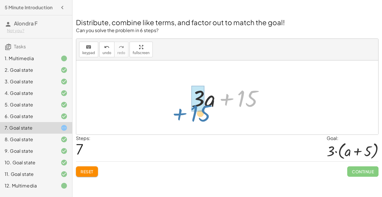
drag, startPoint x: 237, startPoint y: 98, endPoint x: 190, endPoint y: 112, distance: 49.2
click at [190, 112] on div at bounding box center [229, 98] width 82 height 30
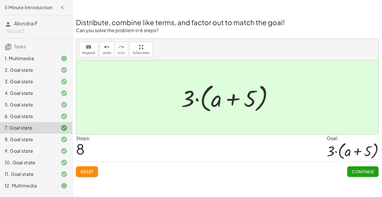
click at [33, 182] on div "12. Multimedia" at bounding box center [36, 186] width 72 height 12
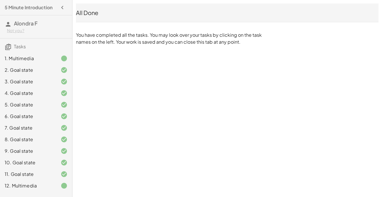
click at [32, 172] on div "11. Goal state" at bounding box center [28, 174] width 47 height 7
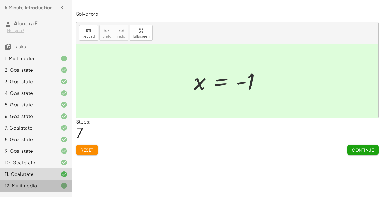
click at [33, 186] on div "12. Multimedia" at bounding box center [28, 185] width 47 height 7
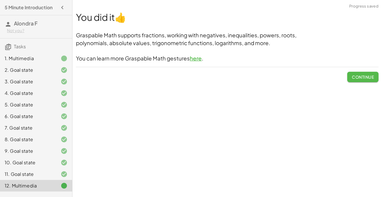
click at [366, 77] on span "Continue" at bounding box center [362, 76] width 22 height 5
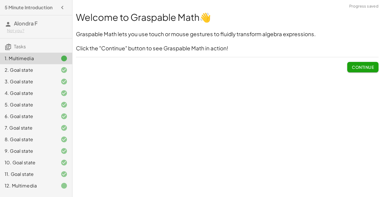
click at [364, 72] on div "Welcome to Graspable Math 👋 Graspable Math lets you use touch or mouse gestures…" at bounding box center [226, 41] width 309 height 69
click at [363, 67] on span "Continue" at bounding box center [362, 67] width 22 height 5
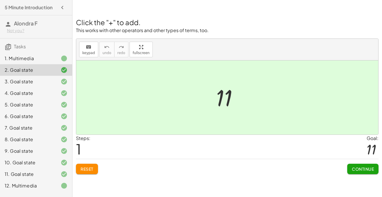
click at [42, 191] on div "12. Multimedia" at bounding box center [36, 186] width 72 height 12
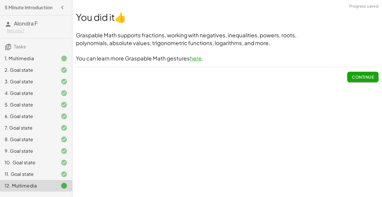
click at [353, 76] on span "Continue" at bounding box center [362, 76] width 22 height 5
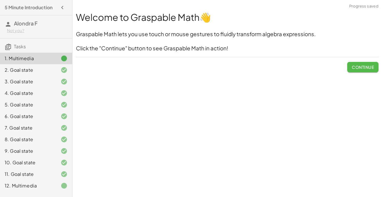
click at [358, 72] on button "Continue" at bounding box center [362, 67] width 31 height 10
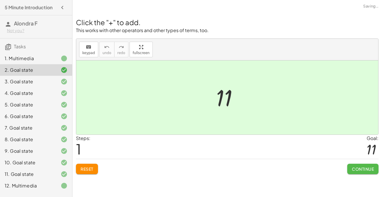
click at [353, 174] on button "Continue" at bounding box center [362, 169] width 31 height 10
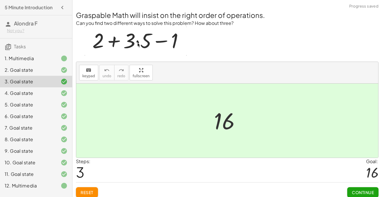
click at [363, 186] on div "Continue" at bounding box center [362, 190] width 31 height 15
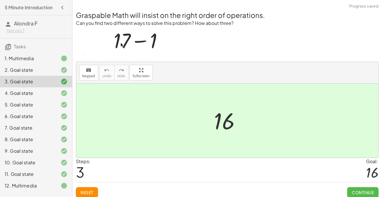
click at [361, 191] on span "Continue" at bounding box center [362, 192] width 22 height 5
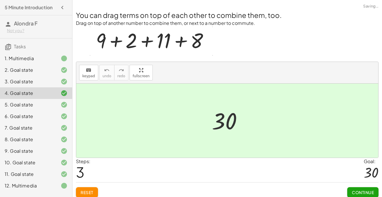
click at [361, 191] on span "Continue" at bounding box center [362, 192] width 22 height 5
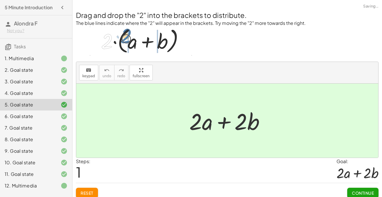
click at [361, 191] on span "Continue" at bounding box center [362, 192] width 22 height 5
click at [0, 0] on button "Continue" at bounding box center [0, 0] width 0 height 0
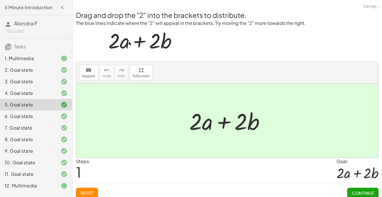
click at [361, 191] on div "Welcome to Graspable Math 👋 Graspable Math lets you use touch or mouse gestures…" at bounding box center [226, 101] width 309 height 202
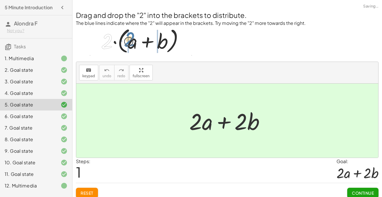
click at [361, 191] on div "Welcome to Graspable Math 👋 Graspable Math lets you use touch or mouse gestures…" at bounding box center [226, 101] width 309 height 202
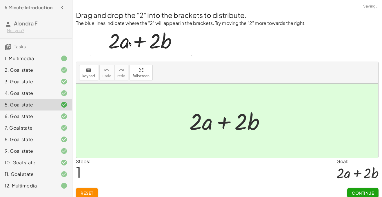
click at [361, 191] on div "Welcome to Graspable Math 👋 Graspable Math lets you use touch or mouse gestures…" at bounding box center [226, 101] width 309 height 202
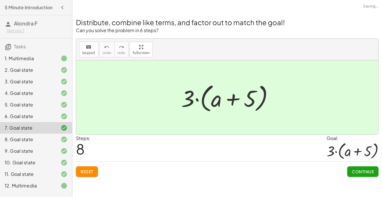
click at [361, 191] on div "Welcome to Graspable Math 👋 Graspable Math lets you use touch or mouse gestures…" at bounding box center [226, 98] width 309 height 197
click at [360, 174] on span "Continue" at bounding box center [362, 171] width 22 height 5
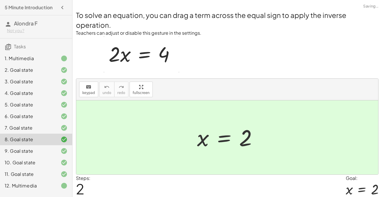
click at [360, 174] on div at bounding box center [227, 137] width 302 height 74
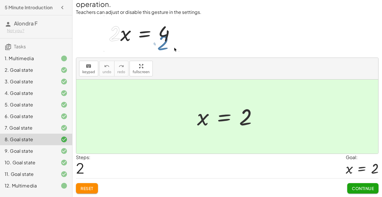
click at [362, 190] on span "Continue" at bounding box center [362, 188] width 22 height 5
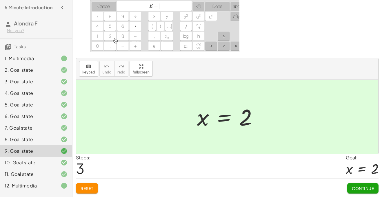
click at [362, 190] on span "Continue" at bounding box center [362, 188] width 22 height 5
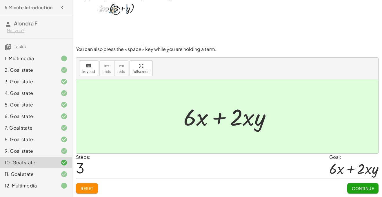
scroll to position [12, 0]
click at [362, 190] on span "Continue" at bounding box center [362, 188] width 22 height 5
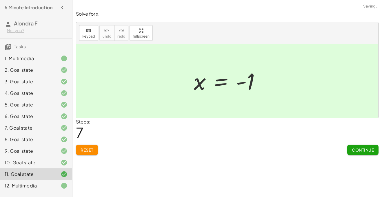
click at [356, 150] on span "Continue" at bounding box center [362, 149] width 22 height 5
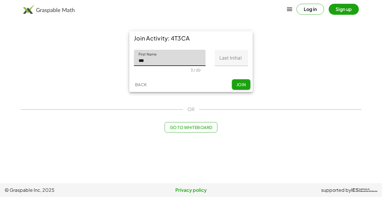
type input "*******"
click at [216, 59] on input "Last Initial" at bounding box center [231, 58] width 33 height 16
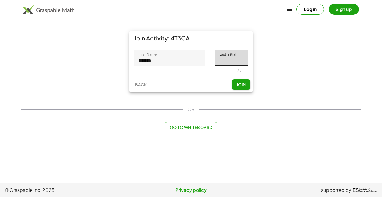
type input "*"
click at [241, 86] on span "Join" at bounding box center [241, 84] width 10 height 5
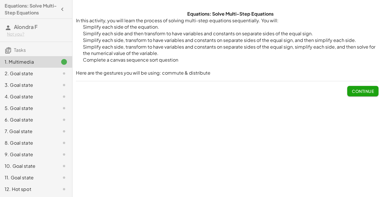
click at [373, 89] on span "Continue" at bounding box center [362, 91] width 22 height 5
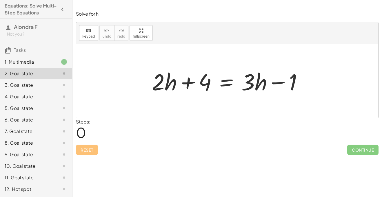
click at [270, 79] on div at bounding box center [229, 81] width 161 height 30
click at [180, 77] on div at bounding box center [229, 81] width 161 height 30
drag, startPoint x: 165, startPoint y: 89, endPoint x: 202, endPoint y: 89, distance: 37.3
click at [202, 89] on div at bounding box center [229, 81] width 161 height 30
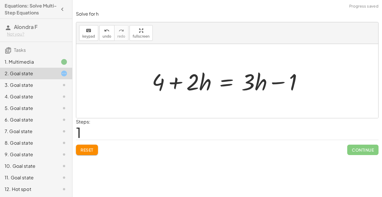
click at [179, 86] on div at bounding box center [229, 81] width 161 height 30
click at [268, 88] on div at bounding box center [229, 81] width 161 height 30
drag, startPoint x: 263, startPoint y: 87, endPoint x: 172, endPoint y: 90, distance: 90.3
click at [172, 90] on div at bounding box center [229, 81] width 161 height 30
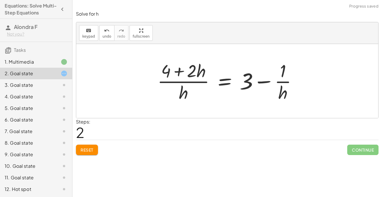
click at [176, 80] on div at bounding box center [229, 81] width 150 height 45
click at [85, 150] on span "Reset" at bounding box center [86, 149] width 13 height 5
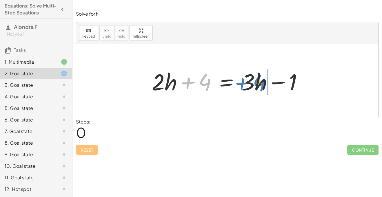
drag, startPoint x: 197, startPoint y: 83, endPoint x: 251, endPoint y: 84, distance: 54.4
click at [251, 84] on div at bounding box center [229, 81] width 161 height 30
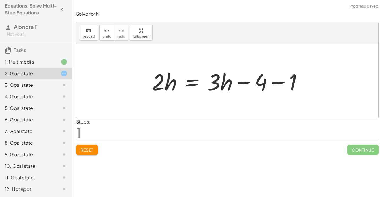
click at [248, 83] on div at bounding box center [229, 81] width 161 height 30
click at [275, 85] on div at bounding box center [229, 81] width 161 height 30
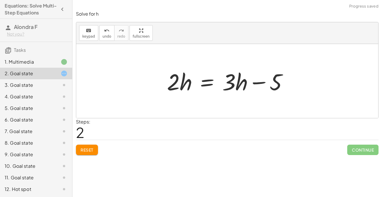
click at [254, 80] on div at bounding box center [229, 81] width 131 height 30
drag, startPoint x: 180, startPoint y: 86, endPoint x: 175, endPoint y: 82, distance: 6.0
click at [175, 82] on div at bounding box center [229, 81] width 131 height 30
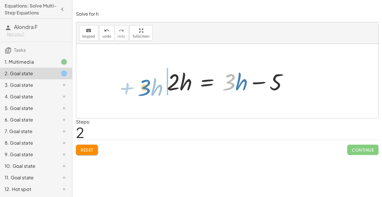
drag, startPoint x: 232, startPoint y: 87, endPoint x: 149, endPoint y: 92, distance: 83.6
click at [149, 92] on div "+ · 2 · h + 4 = + · 3 · h − 1 · 2 · h = + · 3 · h − 4 − 1 · 3 + · h · 2 · h = +…" at bounding box center [227, 81] width 302 height 74
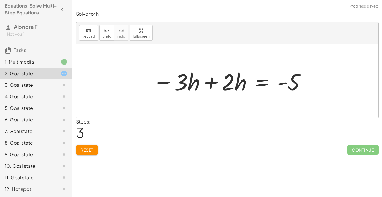
click at [208, 85] on div at bounding box center [229, 81] width 159 height 30
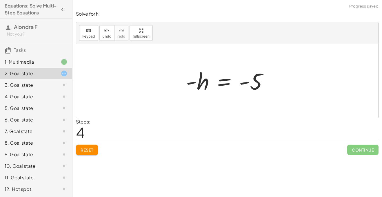
click at [251, 81] on div at bounding box center [229, 81] width 92 height 29
click at [251, 77] on div at bounding box center [229, 81] width 92 height 29
click at [245, 84] on div at bounding box center [229, 81] width 92 height 29
click at [82, 151] on span "Reset" at bounding box center [86, 149] width 13 height 5
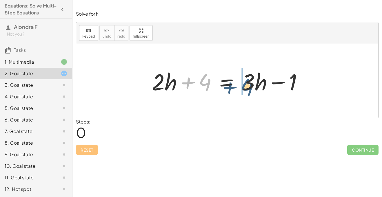
drag, startPoint x: 204, startPoint y: 81, endPoint x: 247, endPoint y: 86, distance: 44.0
click at [247, 86] on div at bounding box center [229, 81] width 161 height 30
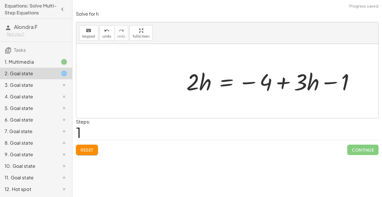
click at [282, 83] on div at bounding box center [272, 81] width 179 height 30
click at [308, 80] on div at bounding box center [272, 81] width 179 height 30
drag, startPoint x: 308, startPoint y: 80, endPoint x: 281, endPoint y: 81, distance: 27.2
click at [281, 81] on div at bounding box center [272, 81] width 179 height 30
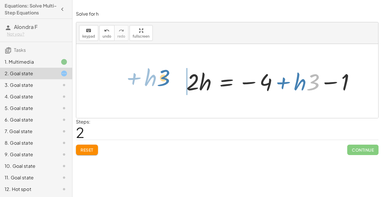
drag, startPoint x: 309, startPoint y: 80, endPoint x: 164, endPoint y: 74, distance: 145.2
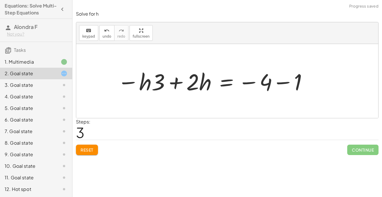
click at [278, 82] on div at bounding box center [212, 81] width 196 height 30
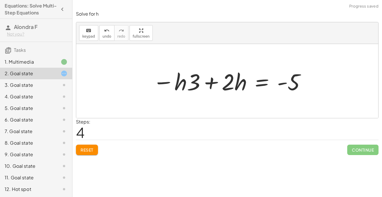
click at [213, 82] on div at bounding box center [229, 81] width 159 height 30
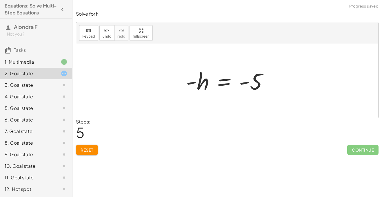
click at [85, 151] on span "Reset" at bounding box center [86, 149] width 13 height 5
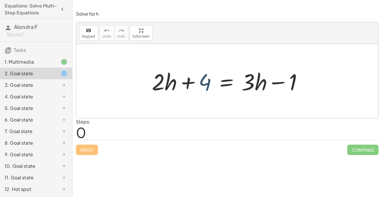
click at [205, 80] on div at bounding box center [229, 81] width 161 height 30
drag, startPoint x: 247, startPoint y: 80, endPoint x: 144, endPoint y: 79, distance: 103.4
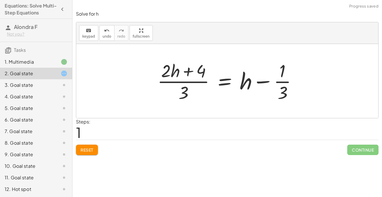
click at [91, 149] on span "Reset" at bounding box center [86, 149] width 13 height 5
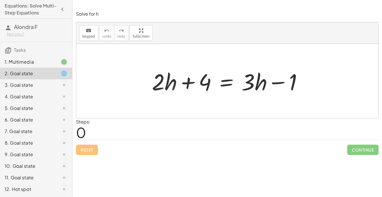
click at [222, 79] on div at bounding box center [229, 81] width 161 height 30
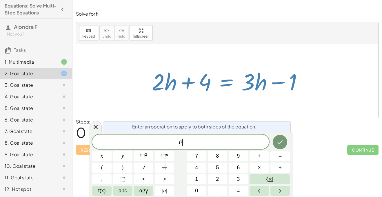
scroll to position [0, 0]
click at [222, 79] on div at bounding box center [229, 81] width 161 height 30
click at [96, 131] on div at bounding box center [95, 126] width 12 height 11
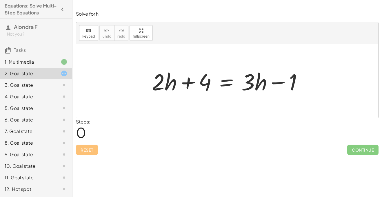
click at [276, 85] on div at bounding box center [229, 81] width 161 height 30
drag, startPoint x: 259, startPoint y: 87, endPoint x: 269, endPoint y: 87, distance: 9.8
click at [269, 87] on div at bounding box center [229, 81] width 161 height 30
drag, startPoint x: 250, startPoint y: 80, endPoint x: 138, endPoint y: 85, distance: 112.1
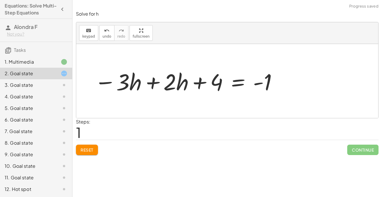
click at [140, 83] on div at bounding box center [185, 81] width 189 height 30
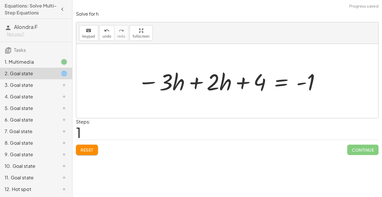
click at [177, 82] on div at bounding box center [229, 81] width 189 height 30
click at [189, 81] on div at bounding box center [229, 81] width 189 height 30
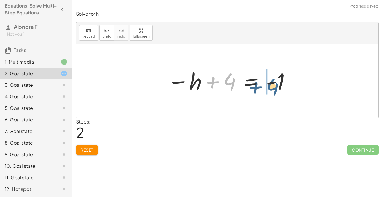
drag, startPoint x: 224, startPoint y: 86, endPoint x: 269, endPoint y: 91, distance: 45.2
click at [269, 91] on div at bounding box center [228, 81] width 129 height 29
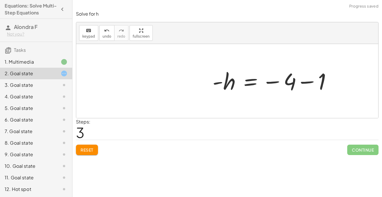
click at [307, 85] on div at bounding box center [227, 81] width 302 height 74
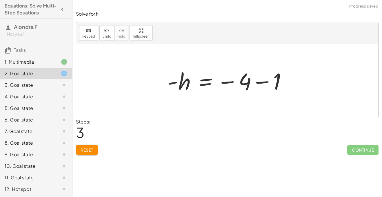
click at [248, 80] on div at bounding box center [228, 81] width 129 height 29
click at [274, 85] on div at bounding box center [228, 81] width 129 height 29
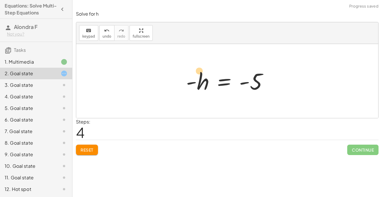
drag, startPoint x: 189, startPoint y: 85, endPoint x: 185, endPoint y: 69, distance: 16.0
click at [185, 69] on div at bounding box center [229, 81] width 92 height 29
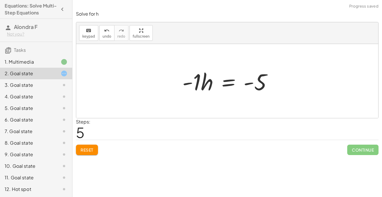
click at [196, 79] on div at bounding box center [229, 81] width 100 height 30
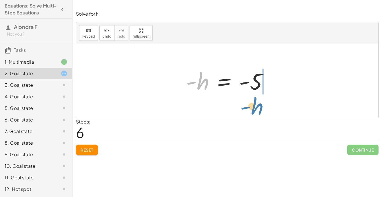
drag, startPoint x: 207, startPoint y: 85, endPoint x: 261, endPoint y: 110, distance: 59.4
click at [261, 110] on div "+ · 2 · h + 4 = + · 3 · h − 1 − · 3 · h + · 2 · h + 4 = - 1 − · 1 · h + 4 = - 1…" at bounding box center [227, 81] width 302 height 74
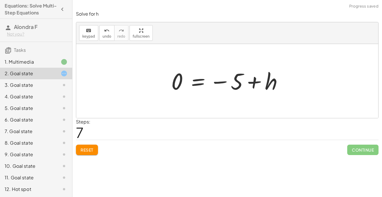
click at [234, 83] on div at bounding box center [229, 81] width 122 height 29
click at [249, 81] on div at bounding box center [229, 81] width 122 height 29
click at [222, 80] on div at bounding box center [229, 81] width 122 height 29
drag, startPoint x: 262, startPoint y: 86, endPoint x: 186, endPoint y: 90, distance: 75.6
click at [186, 90] on div at bounding box center [229, 81] width 122 height 29
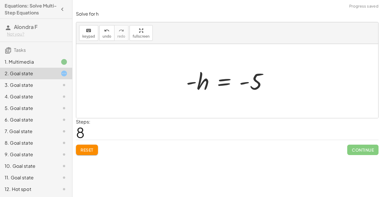
click at [247, 85] on div at bounding box center [229, 81] width 92 height 29
click at [223, 79] on div at bounding box center [229, 81] width 92 height 29
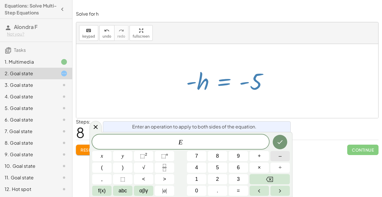
click at [280, 159] on span "–" at bounding box center [279, 156] width 3 height 8
click at [213, 169] on button "5" at bounding box center [217, 168] width 19 height 10
click at [279, 140] on icon "Done" at bounding box center [279, 142] width 7 height 7
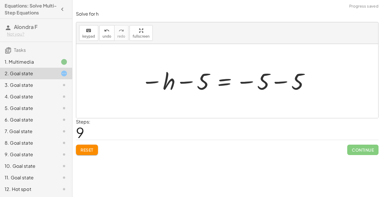
click at [275, 80] on div at bounding box center [225, 81] width 175 height 29
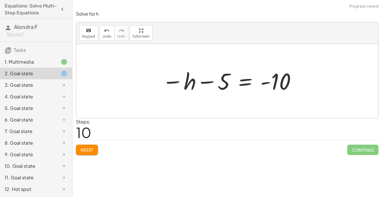
click at [225, 85] on div at bounding box center [229, 81] width 140 height 29
drag, startPoint x: 285, startPoint y: 82, endPoint x: 231, endPoint y: 78, distance: 54.0
click at [231, 78] on div at bounding box center [229, 81] width 140 height 29
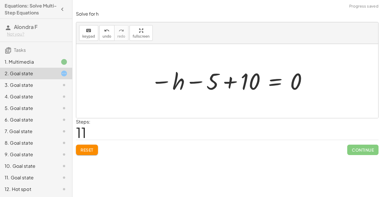
click at [210, 85] on div at bounding box center [229, 81] width 163 height 29
click at [236, 83] on div at bounding box center [229, 81] width 163 height 29
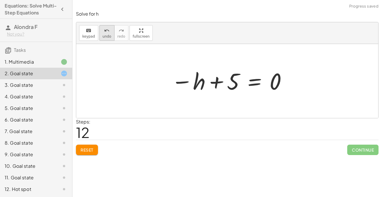
click at [107, 40] on button "undo undo" at bounding box center [106, 33] width 15 height 16
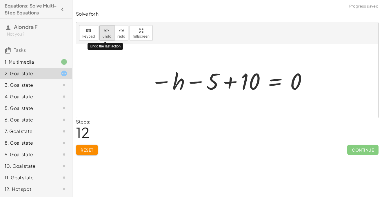
click at [107, 40] on button "undo undo" at bounding box center [106, 33] width 15 height 16
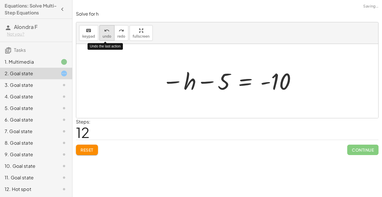
click at [107, 40] on button "undo undo" at bounding box center [106, 33] width 15 height 16
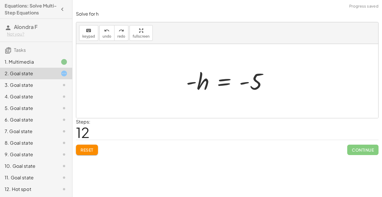
click at [219, 82] on div at bounding box center [229, 81] width 92 height 29
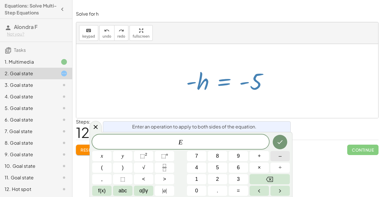
click at [275, 158] on button "–" at bounding box center [279, 156] width 19 height 10
click at [198, 183] on button "1" at bounding box center [196, 179] width 19 height 10
click at [198, 186] on button "0" at bounding box center [196, 191] width 19 height 10
click at [282, 144] on icon "Done" at bounding box center [279, 142] width 7 height 7
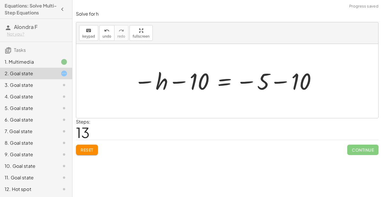
click at [273, 76] on div at bounding box center [225, 81] width 189 height 29
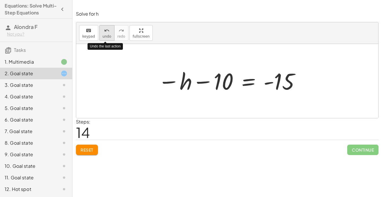
click at [103, 35] on span "undo" at bounding box center [106, 36] width 9 height 4
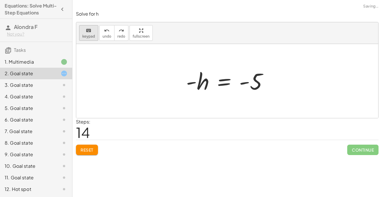
click at [84, 37] on span "keypad" at bounding box center [88, 36] width 13 height 4
click at [88, 47] on div at bounding box center [227, 81] width 302 height 74
click at [90, 40] on button "keyboard keypad" at bounding box center [88, 33] width 19 height 16
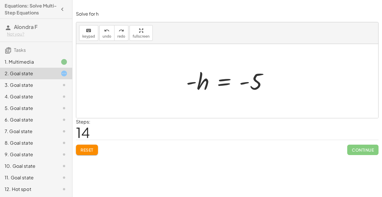
click at [224, 88] on div at bounding box center [229, 81] width 92 height 29
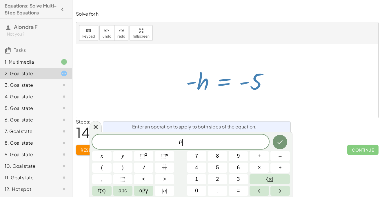
scroll to position [1, 0]
click at [277, 153] on button "–" at bounding box center [279, 156] width 19 height 10
click at [98, 125] on icon at bounding box center [95, 127] width 7 height 7
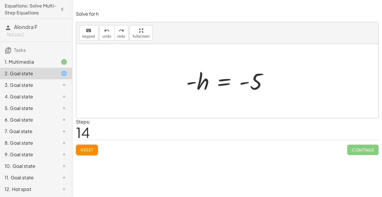
click at [251, 83] on div at bounding box center [229, 81] width 92 height 29
drag, startPoint x: 255, startPoint y: 82, endPoint x: 247, endPoint y: 83, distance: 7.9
click at [247, 83] on div at bounding box center [229, 81] width 92 height 29
click at [244, 83] on div at bounding box center [229, 81] width 92 height 29
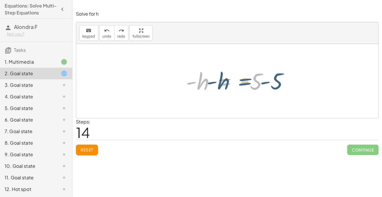
drag, startPoint x: 227, startPoint y: 83, endPoint x: 249, endPoint y: 82, distance: 21.4
click at [249, 82] on div at bounding box center [229, 81] width 92 height 29
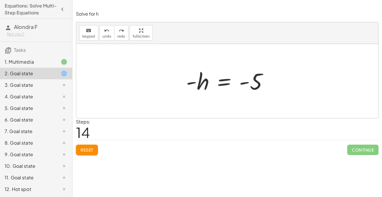
click at [252, 79] on div at bounding box center [229, 81] width 92 height 29
click at [253, 79] on div at bounding box center [229, 81] width 92 height 29
click at [106, 33] on icon "undo" at bounding box center [107, 30] width 6 height 7
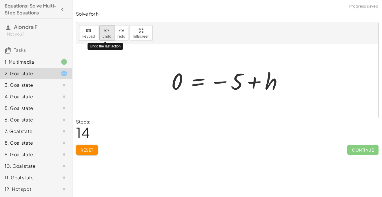
click at [106, 33] on icon "undo" at bounding box center [107, 30] width 6 height 7
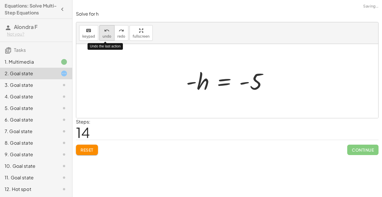
click at [106, 33] on icon "undo" at bounding box center [107, 30] width 6 height 7
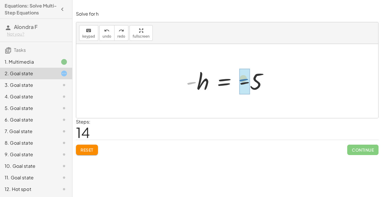
drag, startPoint x: 190, startPoint y: 85, endPoint x: 245, endPoint y: 84, distance: 55.3
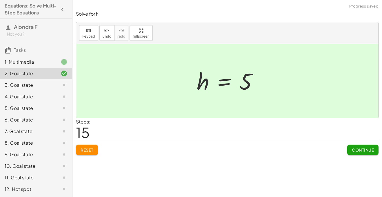
click at [358, 150] on span "Continue" at bounding box center [362, 149] width 22 height 5
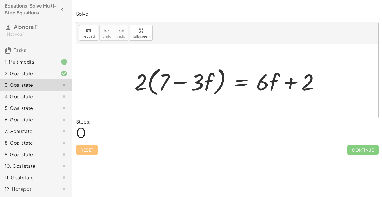
click at [293, 80] on div at bounding box center [228, 81] width 195 height 33
drag, startPoint x: 276, startPoint y: 83, endPoint x: 259, endPoint y: 83, distance: 17.4
click at [259, 83] on div at bounding box center [228, 81] width 195 height 33
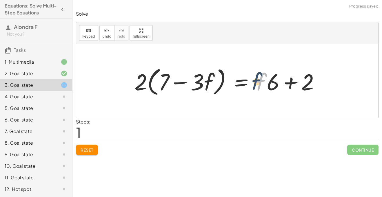
drag, startPoint x: 265, startPoint y: 82, endPoint x: 260, endPoint y: 81, distance: 5.8
click at [260, 81] on div at bounding box center [228, 81] width 195 height 33
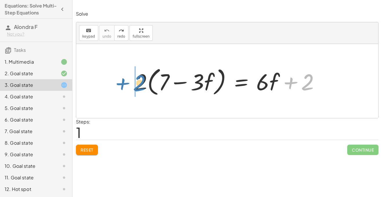
drag, startPoint x: 297, startPoint y: 80, endPoint x: 128, endPoint y: 81, distance: 169.3
click at [128, 81] on div "+ 2 · 2 · ( + 7 − · 3 · f ) = + · 6 · f + 2" at bounding box center [227, 81] width 202 height 36
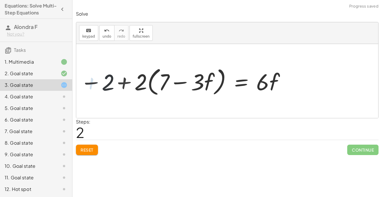
click at [143, 83] on div at bounding box center [182, 81] width 213 height 33
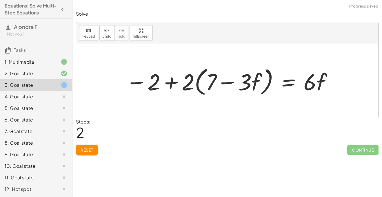
click at [165, 85] on div at bounding box center [229, 81] width 213 height 33
drag, startPoint x: 140, startPoint y: 83, endPoint x: 169, endPoint y: 84, distance: 29.0
click at [169, 84] on div at bounding box center [229, 81] width 213 height 33
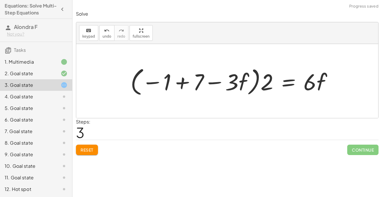
click at [180, 84] on div at bounding box center [233, 81] width 212 height 33
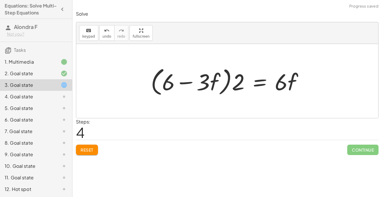
click at [187, 83] on div at bounding box center [229, 81] width 163 height 33
drag, startPoint x: 237, startPoint y: 83, endPoint x: 199, endPoint y: 85, distance: 38.8
click at [199, 85] on div at bounding box center [229, 81] width 163 height 33
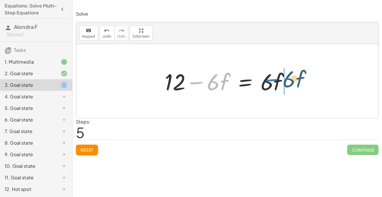
drag, startPoint x: 193, startPoint y: 81, endPoint x: 266, endPoint y: 78, distance: 72.4
click at [266, 78] on div at bounding box center [229, 81] width 135 height 30
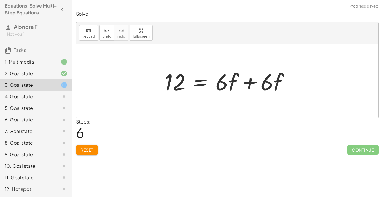
click at [253, 83] on div at bounding box center [229, 81] width 135 height 30
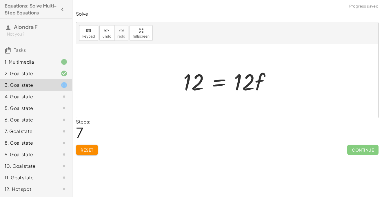
click at [226, 83] on div at bounding box center [229, 81] width 98 height 30
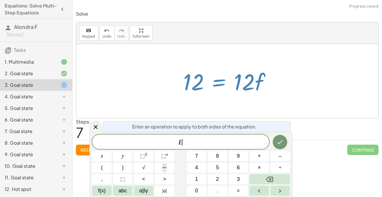
click at [226, 83] on div at bounding box center [229, 81] width 98 height 30
click at [285, 142] on button "Done" at bounding box center [279, 142] width 14 height 14
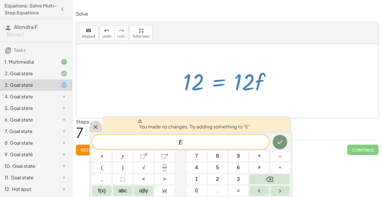
click at [96, 130] on icon at bounding box center [95, 127] width 7 height 7
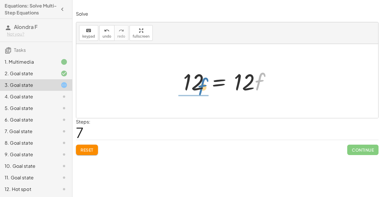
drag, startPoint x: 262, startPoint y: 74, endPoint x: 206, endPoint y: 79, distance: 56.1
click at [206, 79] on div at bounding box center [229, 81] width 98 height 30
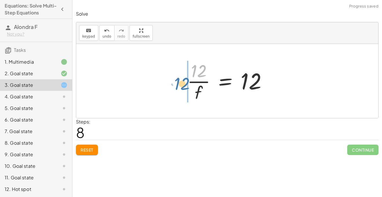
drag, startPoint x: 200, startPoint y: 69, endPoint x: 185, endPoint y: 82, distance: 20.3
click at [185, 82] on div at bounding box center [229, 81] width 90 height 45
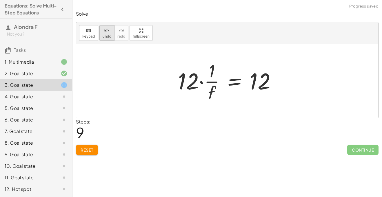
click at [104, 40] on button "undo undo" at bounding box center [106, 33] width 15 height 16
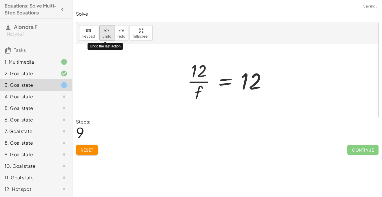
click at [104, 40] on button "undo undo" at bounding box center [106, 33] width 15 height 16
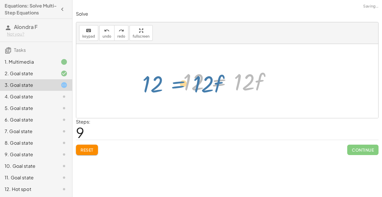
drag, startPoint x: 217, startPoint y: 83, endPoint x: 177, endPoint y: 85, distance: 39.7
click at [177, 85] on div "· 2 · ( + 7 − · 3 · f ) = + · 6 · f + 2 − 2 + · 2 · ( + 7 − · 3 · f ) = · 6 · f…" at bounding box center [226, 81] width 105 height 33
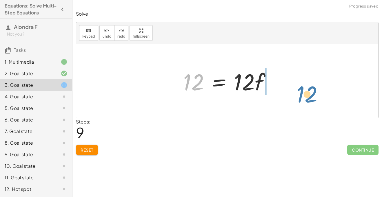
drag, startPoint x: 187, startPoint y: 81, endPoint x: 302, endPoint y: 92, distance: 115.5
click at [302, 92] on div "· 2 · ( + 7 − · 3 · f ) = + · 6 · f + 2 − 2 + · 2 · ( + 7 − · 3 · f ) = · 6 · f…" at bounding box center [227, 81] width 302 height 74
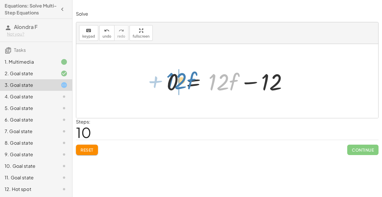
drag, startPoint x: 224, startPoint y: 83, endPoint x: 181, endPoint y: 82, distance: 43.4
click at [181, 82] on div at bounding box center [227, 81] width 127 height 30
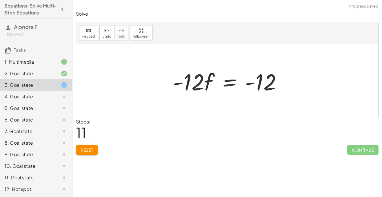
click at [179, 85] on div at bounding box center [229, 81] width 119 height 30
drag, startPoint x: 179, startPoint y: 85, endPoint x: 258, endPoint y: 85, distance: 78.7
click at [258, 85] on div at bounding box center [229, 81] width 119 height 30
click at [232, 82] on div at bounding box center [229, 81] width 98 height 30
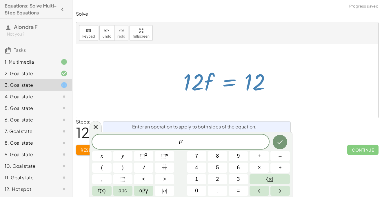
click at [232, 81] on div at bounding box center [229, 81] width 98 height 30
click at [284, 145] on button "Done" at bounding box center [279, 142] width 14 height 14
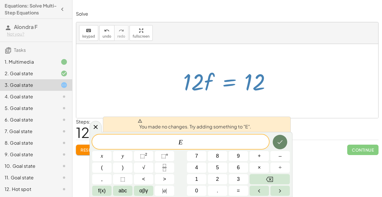
click at [284, 146] on button "Done" at bounding box center [279, 142] width 14 height 14
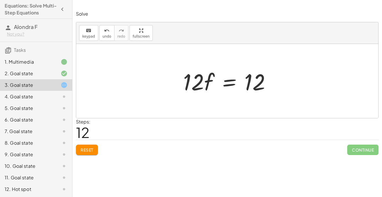
scroll to position [35, 0]
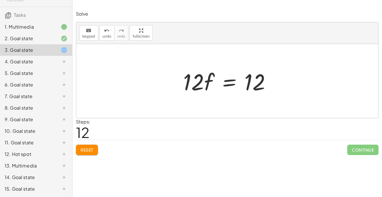
click at [34, 178] on div "14. Goal state" at bounding box center [28, 177] width 47 height 7
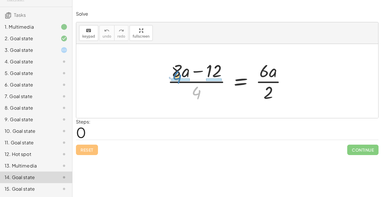
drag, startPoint x: 197, startPoint y: 98, endPoint x: 177, endPoint y: 83, distance: 24.8
click at [177, 83] on div at bounding box center [228, 81] width 129 height 45
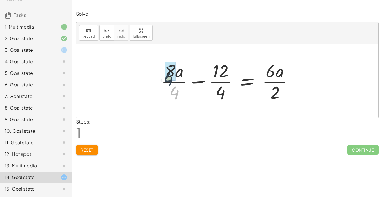
drag, startPoint x: 177, startPoint y: 95, endPoint x: 169, endPoint y: 78, distance: 18.8
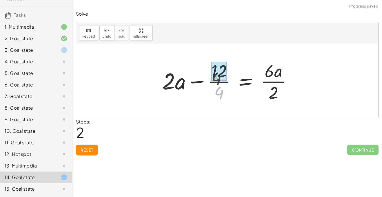
drag, startPoint x: 219, startPoint y: 92, endPoint x: 216, endPoint y: 76, distance: 16.8
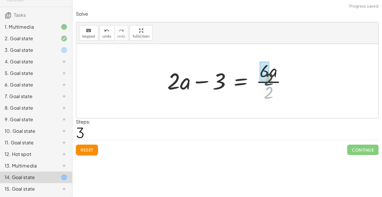
drag, startPoint x: 265, startPoint y: 93, endPoint x: 265, endPoint y: 74, distance: 18.5
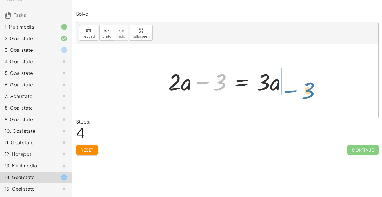
drag, startPoint x: 202, startPoint y: 84, endPoint x: 289, endPoint y: 92, distance: 88.1
click at [289, 92] on div at bounding box center [229, 81] width 129 height 30
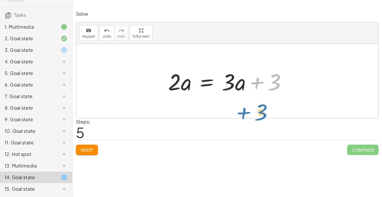
drag, startPoint x: 273, startPoint y: 83, endPoint x: 260, endPoint y: 113, distance: 32.9
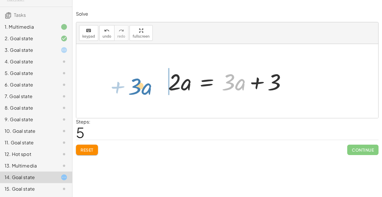
drag, startPoint x: 234, startPoint y: 87, endPoint x: 144, endPoint y: 89, distance: 90.9
click at [144, 89] on div "· ( + · 8 · a − 12 ) · 4 = · 6 · a · 2 + · 8 · a · 4 − · 12 · 4 = · 6 · a · 2 +…" at bounding box center [227, 81] width 302 height 74
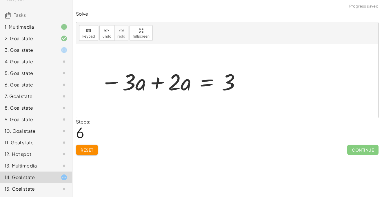
click at [155, 85] on div at bounding box center [171, 81] width 146 height 30
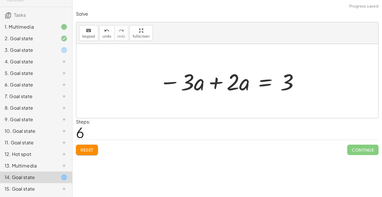
click at [215, 88] on div at bounding box center [229, 81] width 146 height 30
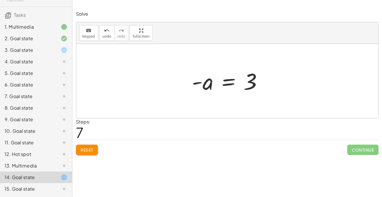
click at [233, 87] on div at bounding box center [229, 81] width 81 height 29
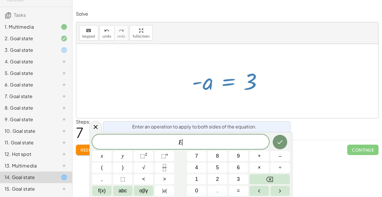
scroll to position [2, 0]
click at [233, 87] on div at bounding box center [229, 81] width 81 height 29
click at [284, 142] on button "Done" at bounding box center [279, 142] width 14 height 14
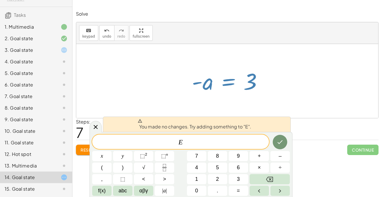
click at [229, 123] on span at bounding box center [194, 121] width 113 height 5
click at [282, 145] on icon "Done" at bounding box center [279, 142] width 7 height 7
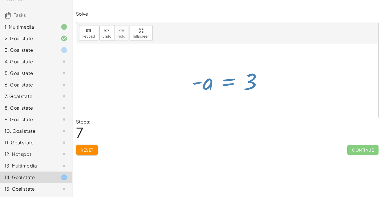
scroll to position [0, 0]
click at [206, 86] on div at bounding box center [229, 81] width 81 height 29
drag, startPoint x: 195, startPoint y: 82, endPoint x: 242, endPoint y: 83, distance: 46.6
click at [242, 83] on div at bounding box center [229, 81] width 81 height 29
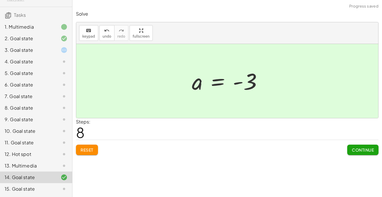
click at [353, 147] on span "Continue" at bounding box center [362, 149] width 22 height 5
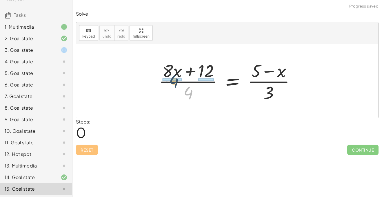
drag, startPoint x: 188, startPoint y: 93, endPoint x: 173, endPoint y: 80, distance: 20.3
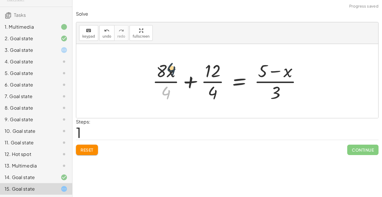
drag, startPoint x: 162, startPoint y: 93, endPoint x: 167, endPoint y: 69, distance: 24.5
click at [167, 69] on div at bounding box center [229, 81] width 160 height 45
drag, startPoint x: 166, startPoint y: 99, endPoint x: 162, endPoint y: 77, distance: 22.4
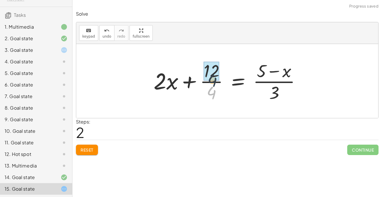
drag, startPoint x: 211, startPoint y: 92, endPoint x: 212, endPoint y: 75, distance: 16.8
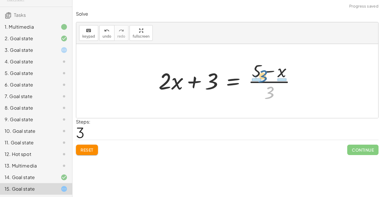
drag, startPoint x: 272, startPoint y: 91, endPoint x: 265, endPoint y: 74, distance: 18.3
click at [265, 74] on div at bounding box center [228, 81] width 147 height 45
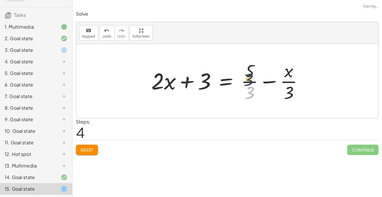
drag, startPoint x: 250, startPoint y: 94, endPoint x: 249, endPoint y: 78, distance: 15.1
click at [249, 78] on div at bounding box center [229, 81] width 162 height 45
drag, startPoint x: 286, startPoint y: 94, endPoint x: 285, endPoint y: 74, distance: 20.0
click at [285, 74] on div at bounding box center [229, 81] width 162 height 45
drag, startPoint x: 249, startPoint y: 93, endPoint x: 251, endPoint y: 66, distance: 27.0
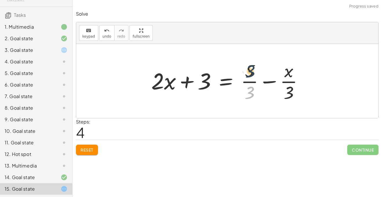
click at [251, 66] on div at bounding box center [229, 81] width 162 height 45
click at [267, 81] on div at bounding box center [229, 81] width 162 height 45
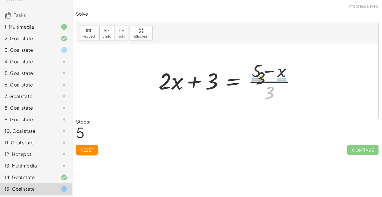
drag, startPoint x: 270, startPoint y: 91, endPoint x: 254, endPoint y: 71, distance: 25.2
click at [254, 71] on div at bounding box center [228, 81] width 147 height 45
click at [254, 71] on div at bounding box center [236, 81] width 162 height 45
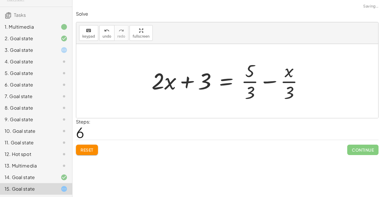
click at [259, 91] on div at bounding box center [230, 81] width 162 height 45
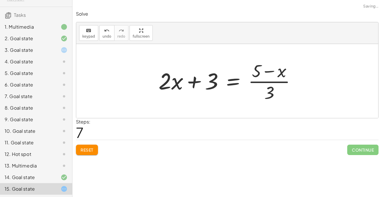
click at [261, 74] on div at bounding box center [228, 81] width 147 height 45
click at [272, 98] on div at bounding box center [228, 81] width 147 height 45
click at [257, 87] on div at bounding box center [228, 81] width 147 height 45
click at [190, 83] on div at bounding box center [228, 81] width 147 height 45
drag, startPoint x: 274, startPoint y: 95, endPoint x: 267, endPoint y: 76, distance: 20.7
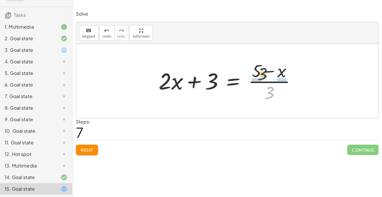
click at [267, 76] on div at bounding box center [228, 81] width 147 height 45
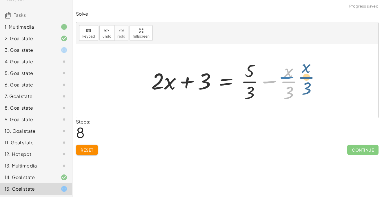
drag, startPoint x: 274, startPoint y: 83, endPoint x: 291, endPoint y: 78, distance: 17.3
click at [291, 78] on div at bounding box center [229, 81] width 162 height 45
click at [248, 72] on div at bounding box center [229, 81] width 162 height 45
click at [248, 83] on div at bounding box center [229, 81] width 162 height 45
click at [272, 82] on div at bounding box center [229, 81] width 162 height 45
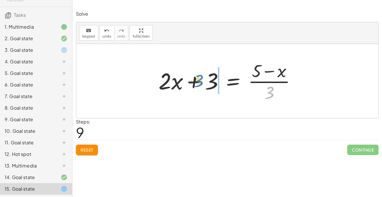
drag, startPoint x: 272, startPoint y: 91, endPoint x: 203, endPoint y: 79, distance: 70.4
click at [203, 79] on div at bounding box center [228, 81] width 147 height 45
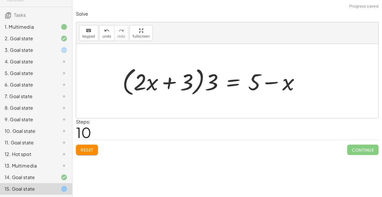
click at [174, 83] on div at bounding box center [213, 81] width 188 height 33
click at [109, 39] on button "undo undo" at bounding box center [106, 33] width 15 height 16
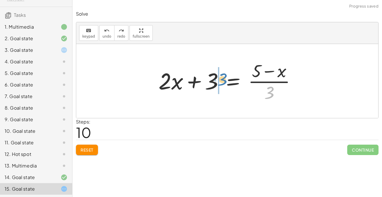
drag, startPoint x: 270, startPoint y: 89, endPoint x: 224, endPoint y: 76, distance: 47.2
click at [224, 76] on div at bounding box center [228, 81] width 147 height 45
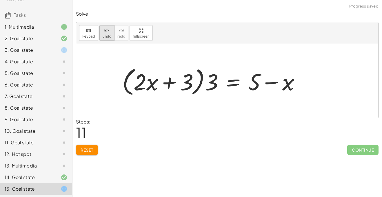
click at [102, 34] on span "undo" at bounding box center [106, 36] width 9 height 4
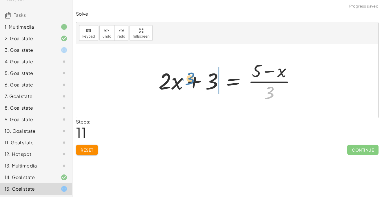
drag, startPoint x: 265, startPoint y: 98, endPoint x: 185, endPoint y: 84, distance: 81.1
click at [185, 84] on div at bounding box center [228, 81] width 147 height 45
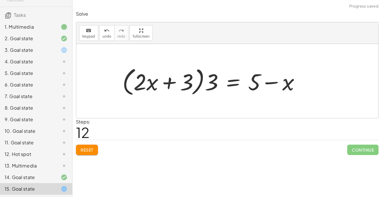
click at [144, 83] on div at bounding box center [213, 81] width 188 height 33
click at [187, 82] on div at bounding box center [213, 81] width 188 height 33
click at [253, 82] on div at bounding box center [213, 81] width 188 height 33
click at [269, 83] on div at bounding box center [213, 81] width 188 height 33
drag, startPoint x: 208, startPoint y: 83, endPoint x: 265, endPoint y: 86, distance: 56.8
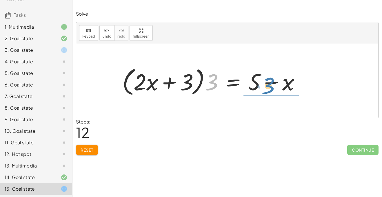
click at [265, 86] on div at bounding box center [213, 81] width 188 height 33
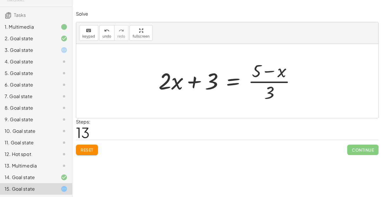
click at [97, 153] on button "Reset" at bounding box center [87, 150] width 22 height 10
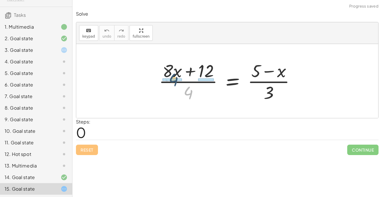
drag, startPoint x: 190, startPoint y: 88, endPoint x: 175, endPoint y: 74, distance: 20.7
click at [175, 74] on div at bounding box center [229, 81] width 147 height 45
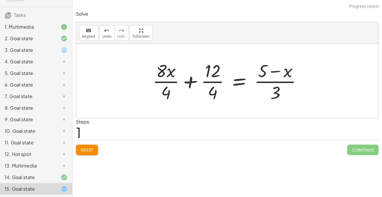
click at [167, 77] on div at bounding box center [229, 81] width 160 height 45
click at [203, 78] on div at bounding box center [230, 81] width 157 height 45
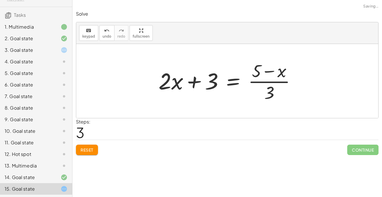
click at [273, 89] on div at bounding box center [228, 81] width 147 height 45
click at [266, 78] on div at bounding box center [228, 81] width 147 height 45
click at [200, 80] on div at bounding box center [228, 81] width 147 height 45
drag, startPoint x: 197, startPoint y: 81, endPoint x: 282, endPoint y: 88, distance: 85.4
click at [282, 88] on div at bounding box center [228, 81] width 147 height 45
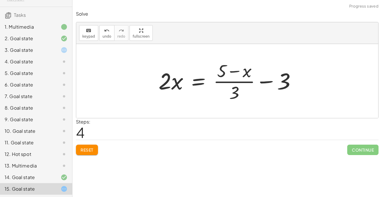
click at [272, 81] on div at bounding box center [228, 81] width 147 height 45
click at [252, 87] on div at bounding box center [228, 81] width 147 height 45
drag, startPoint x: 235, startPoint y: 90, endPoint x: 228, endPoint y: 73, distance: 18.2
click at [228, 73] on div at bounding box center [228, 81] width 147 height 45
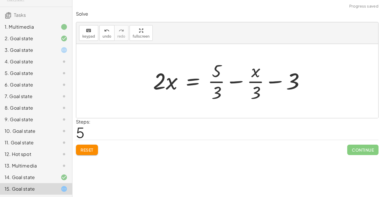
click at [262, 88] on div at bounding box center [231, 81] width 162 height 45
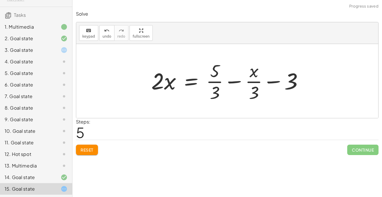
click at [233, 83] on div at bounding box center [229, 81] width 162 height 45
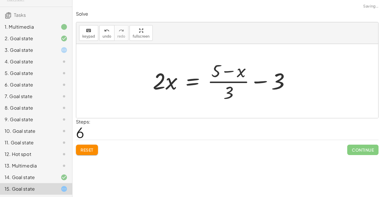
click at [259, 81] on div at bounding box center [223, 81] width 147 height 45
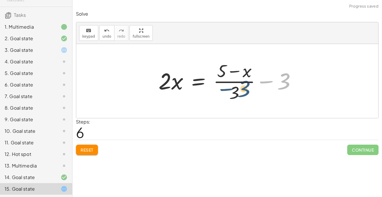
drag, startPoint x: 290, startPoint y: 90, endPoint x: 242, endPoint y: 99, distance: 48.4
click at [242, 99] on div at bounding box center [228, 81] width 147 height 45
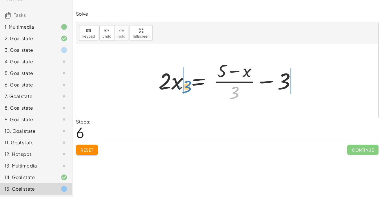
drag, startPoint x: 234, startPoint y: 97, endPoint x: 188, endPoint y: 90, distance: 47.0
click at [188, 90] on div at bounding box center [228, 81] width 147 height 45
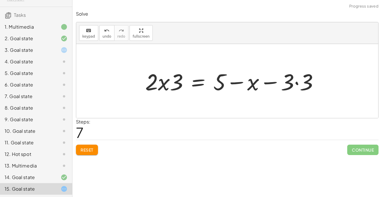
click at [161, 81] on div at bounding box center [233, 81] width 183 height 30
click at [172, 81] on div at bounding box center [233, 81] width 183 height 30
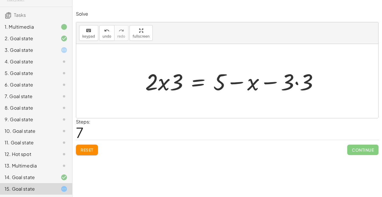
click at [189, 82] on div at bounding box center [233, 81] width 183 height 30
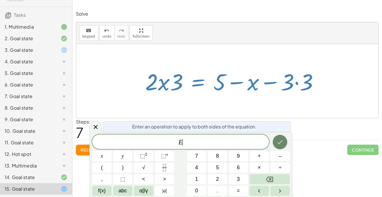
click at [286, 144] on button "Done" at bounding box center [279, 142] width 14 height 14
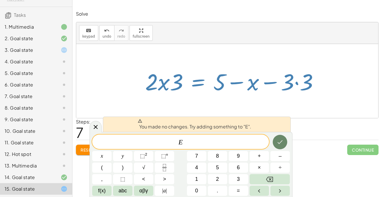
click at [276, 140] on icon "Done" at bounding box center [279, 142] width 7 height 7
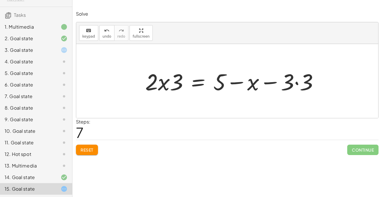
click at [235, 82] on div at bounding box center [233, 81] width 183 height 30
click at [271, 83] on div at bounding box center [233, 81] width 183 height 30
click at [298, 83] on div at bounding box center [233, 81] width 183 height 30
click at [298, 83] on div at bounding box center [223, 81] width 163 height 30
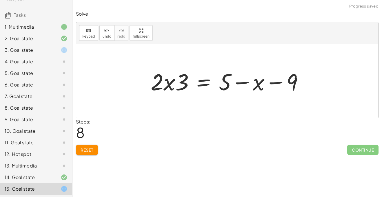
click at [256, 83] on div at bounding box center [229, 81] width 163 height 30
click at [246, 83] on div at bounding box center [229, 81] width 163 height 30
drag, startPoint x: 285, startPoint y: 85, endPoint x: 248, endPoint y: 96, distance: 38.7
click at [248, 96] on div at bounding box center [229, 81] width 163 height 30
click at [232, 85] on div at bounding box center [229, 81] width 163 height 30
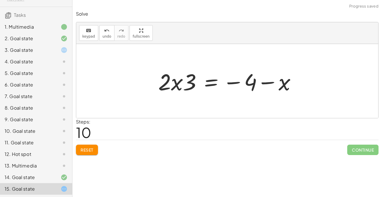
click at [269, 83] on div at bounding box center [229, 81] width 148 height 30
drag, startPoint x: 287, startPoint y: 92, endPoint x: 251, endPoint y: 91, distance: 35.9
click at [251, 91] on div at bounding box center [229, 81] width 148 height 30
click at [245, 84] on div at bounding box center [229, 81] width 148 height 30
drag, startPoint x: 235, startPoint y: 84, endPoint x: 268, endPoint y: 84, distance: 33.6
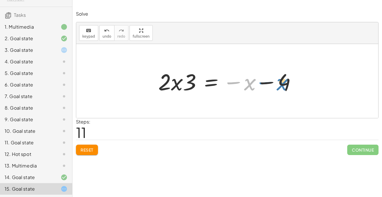
click at [268, 84] on div at bounding box center [229, 81] width 148 height 30
drag, startPoint x: 234, startPoint y: 83, endPoint x: 265, endPoint y: 84, distance: 31.3
click at [265, 84] on div at bounding box center [229, 81] width 148 height 30
drag, startPoint x: 235, startPoint y: 82, endPoint x: 273, endPoint y: 75, distance: 38.4
click at [273, 75] on div at bounding box center [229, 81] width 148 height 30
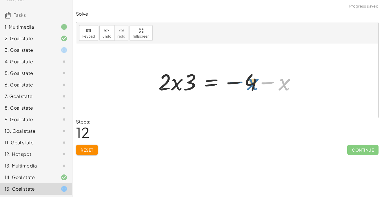
drag, startPoint x: 263, startPoint y: 83, endPoint x: 232, endPoint y: 82, distance: 31.6
click at [232, 82] on div at bounding box center [229, 81] width 148 height 30
drag, startPoint x: 185, startPoint y: 83, endPoint x: 188, endPoint y: 87, distance: 5.2
click at [188, 87] on div at bounding box center [229, 81] width 148 height 30
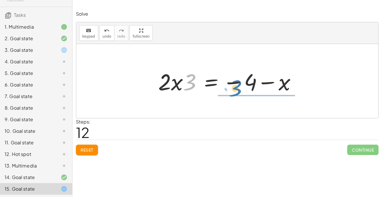
drag, startPoint x: 188, startPoint y: 87, endPoint x: 234, endPoint y: 92, distance: 46.6
click at [234, 92] on div at bounding box center [229, 81] width 148 height 30
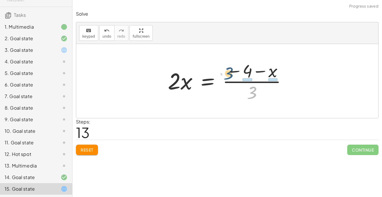
drag, startPoint x: 255, startPoint y: 92, endPoint x: 231, endPoint y: 72, distance: 31.1
click at [231, 72] on div at bounding box center [229, 81] width 129 height 45
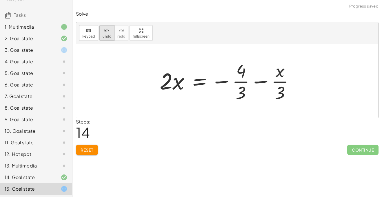
click at [100, 28] on button "undo undo" at bounding box center [106, 33] width 15 height 16
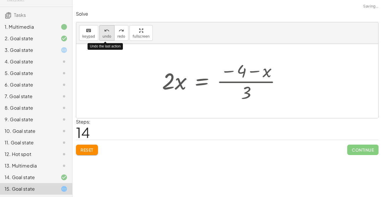
click at [100, 28] on button "undo undo" at bounding box center [106, 33] width 15 height 16
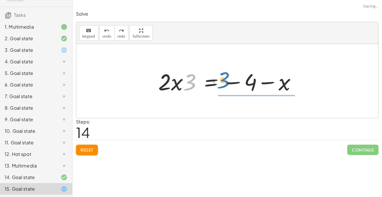
drag, startPoint x: 187, startPoint y: 81, endPoint x: 221, endPoint y: 78, distance: 33.4
click at [221, 78] on div at bounding box center [229, 81] width 148 height 30
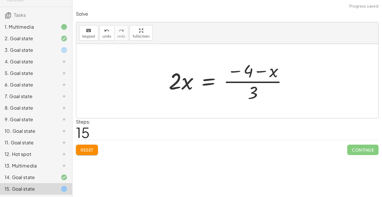
click at [258, 89] on div at bounding box center [230, 81] width 129 height 45
click at [246, 80] on div at bounding box center [229, 81] width 129 height 45
drag, startPoint x: 246, startPoint y: 71, endPoint x: 254, endPoint y: 92, distance: 23.0
click at [254, 92] on div at bounding box center [229, 81] width 129 height 45
drag, startPoint x: 254, startPoint y: 90, endPoint x: 249, endPoint y: 74, distance: 17.2
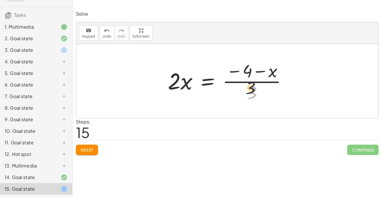
click at [249, 74] on div at bounding box center [229, 81] width 129 height 45
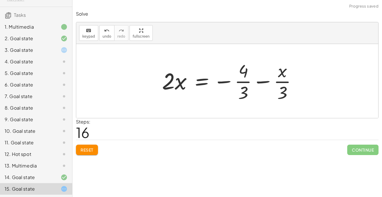
click at [248, 90] on div at bounding box center [231, 81] width 145 height 45
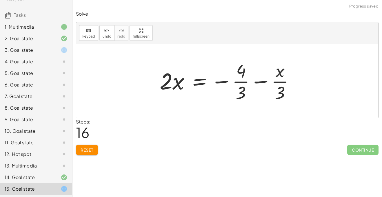
click at [248, 90] on div at bounding box center [229, 81] width 145 height 45
click at [243, 89] on div at bounding box center [229, 81] width 145 height 45
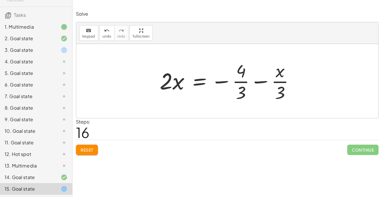
click at [243, 89] on div at bounding box center [229, 81] width 145 height 45
click at [243, 89] on div at bounding box center [251, 81] width 188 height 45
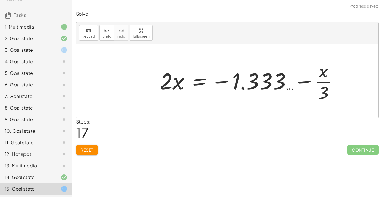
click at [260, 80] on div at bounding box center [251, 81] width 188 height 45
click at [97, 147] on button "Reset" at bounding box center [87, 150] width 22 height 10
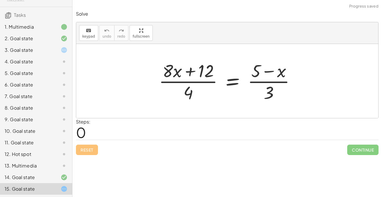
click at [49, 55] on div "3. Goal state" at bounding box center [36, 50] width 72 height 12
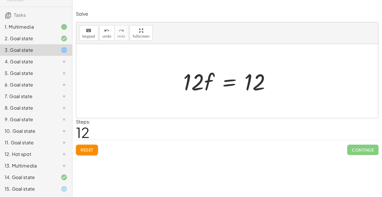
click at [92, 148] on span "Reset" at bounding box center [86, 149] width 13 height 5
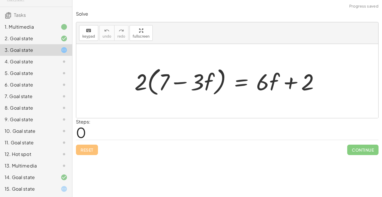
click at [289, 80] on div at bounding box center [228, 81] width 195 height 33
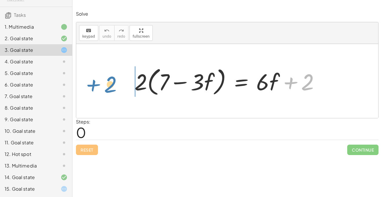
drag, startPoint x: 296, startPoint y: 83, endPoint x: 108, endPoint y: 84, distance: 187.3
click at [108, 84] on div "+ 2 · 2 · ( + 7 − · 3 · f ) = + · 6 · f + 2" at bounding box center [227, 81] width 302 height 74
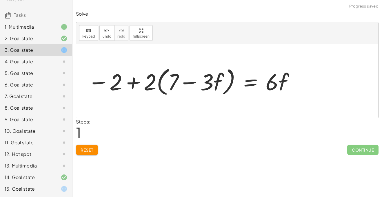
click at [117, 82] on div at bounding box center [191, 81] width 213 height 33
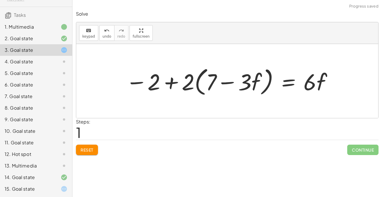
click at [169, 84] on div at bounding box center [229, 81] width 213 height 33
drag, startPoint x: 139, startPoint y: 85, endPoint x: 171, endPoint y: 86, distance: 32.2
click at [171, 86] on div at bounding box center [229, 81] width 213 height 33
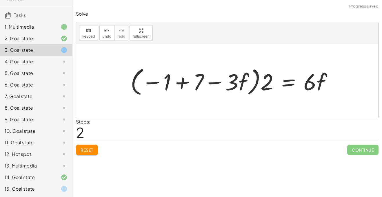
click at [193, 79] on div at bounding box center [233, 81] width 212 height 33
click at [193, 79] on div at bounding box center [257, 81] width 163 height 33
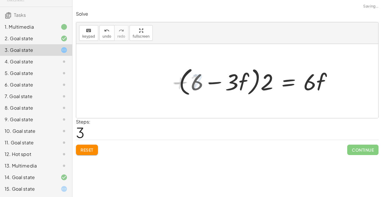
click at [210, 81] on div at bounding box center [257, 81] width 163 height 33
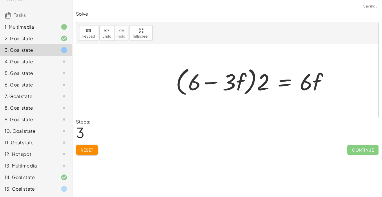
click at [210, 81] on div at bounding box center [254, 81] width 163 height 33
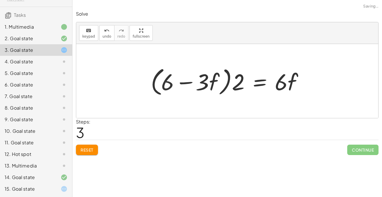
click at [210, 81] on div at bounding box center [229, 81] width 163 height 33
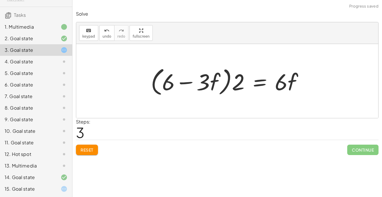
click at [87, 153] on button "Reset" at bounding box center [87, 150] width 22 height 10
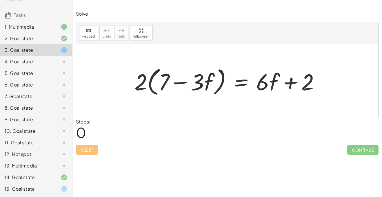
click at [87, 152] on div "Reset Continue" at bounding box center [227, 147] width 302 height 15
click at [36, 66] on div "4. Goal state" at bounding box center [36, 62] width 72 height 12
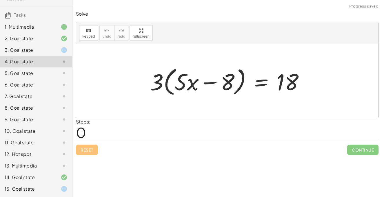
click at [37, 72] on div "5. Goal state" at bounding box center [28, 73] width 47 height 7
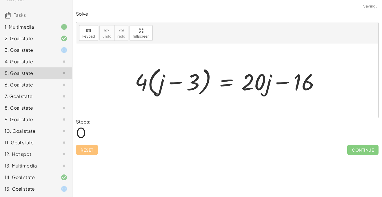
click at [37, 72] on div "5. Goal state" at bounding box center [28, 73] width 47 height 7
click at [37, 75] on div "5. Goal state" at bounding box center [28, 73] width 47 height 7
click at [44, 63] on div "4. Goal state" at bounding box center [28, 61] width 47 height 7
